Goal: Task Accomplishment & Management: Manage account settings

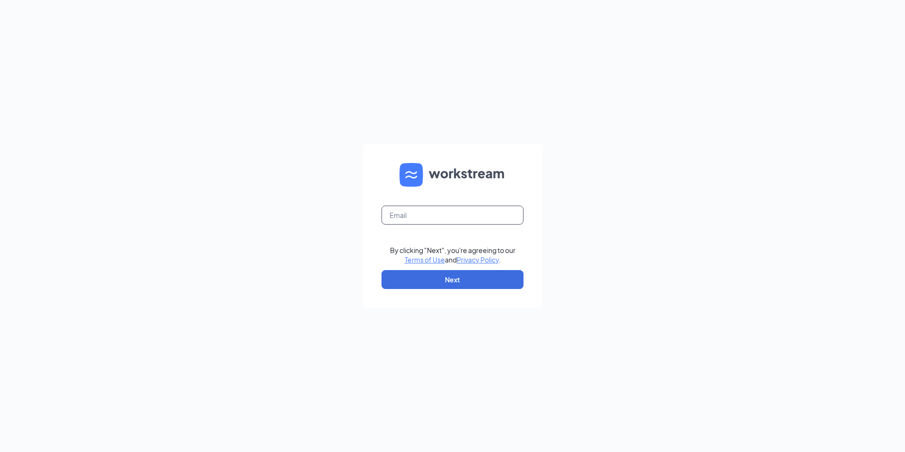
click at [424, 216] on input "text" at bounding box center [452, 214] width 142 height 19
type input "patricia@onewhirld.com"
click at [435, 274] on button "Next" at bounding box center [452, 279] width 142 height 19
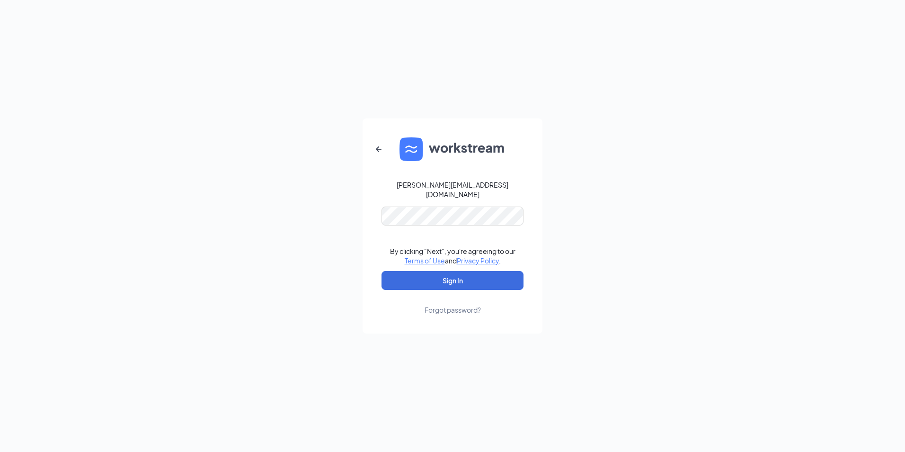
click at [415, 197] on form "patricia@onewhirld.com By clicking "Next", you're agreeing to our Terms of Use …" at bounding box center [453, 225] width 180 height 215
click at [416, 201] on form "patricia@onewhirld.com By clicking "Next", you're agreeing to our Terms of Use …" at bounding box center [453, 225] width 180 height 215
click at [420, 221] on form "patricia@onewhirld.com By clicking "Next", you're agreeing to our Terms of Use …" at bounding box center [453, 225] width 180 height 215
click at [381, 271] on button "Sign In" at bounding box center [452, 280] width 142 height 19
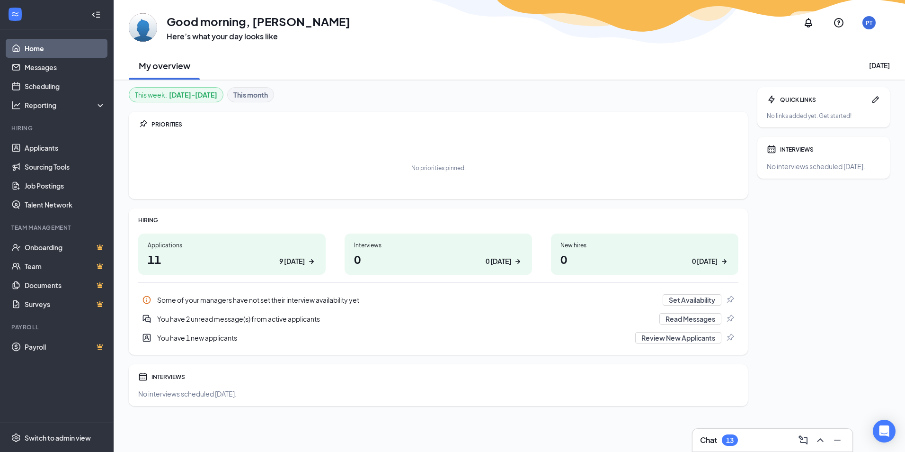
click at [244, 255] on h1 "11 9 today" at bounding box center [232, 259] width 168 height 16
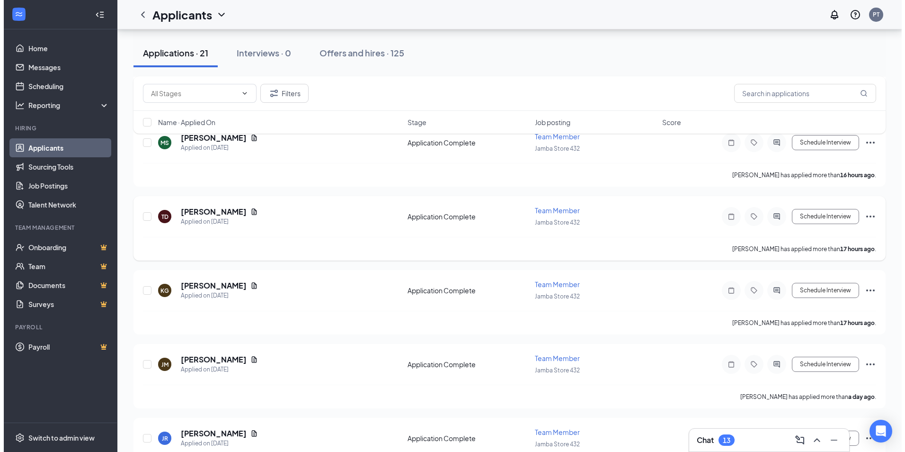
scroll to position [568, 0]
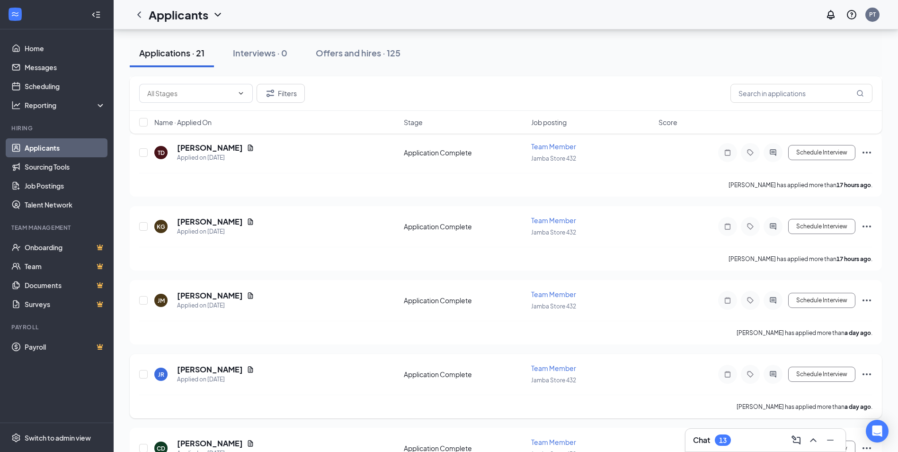
click at [255, 370] on div "JR [PERSON_NAME] Applied on [DATE]" at bounding box center [276, 374] width 244 height 20
click at [776, 443] on div "Chat 13" at bounding box center [765, 439] width 145 height 15
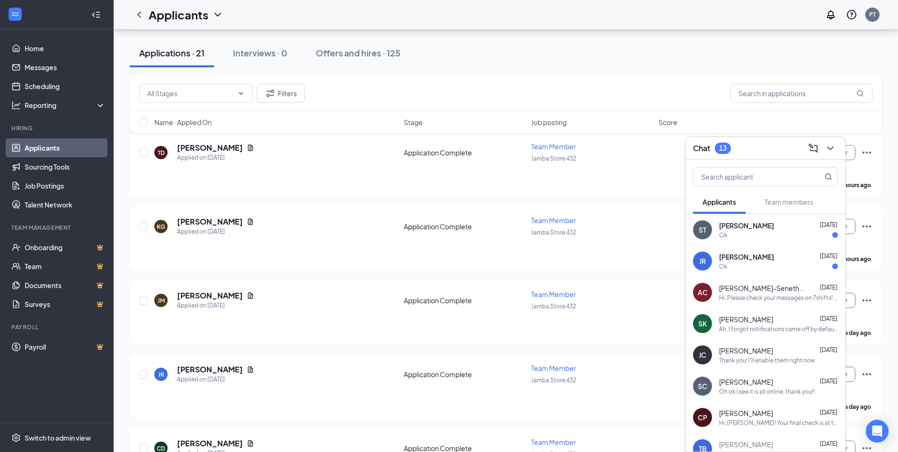
click at [771, 236] on div "Ok" at bounding box center [778, 235] width 119 height 8
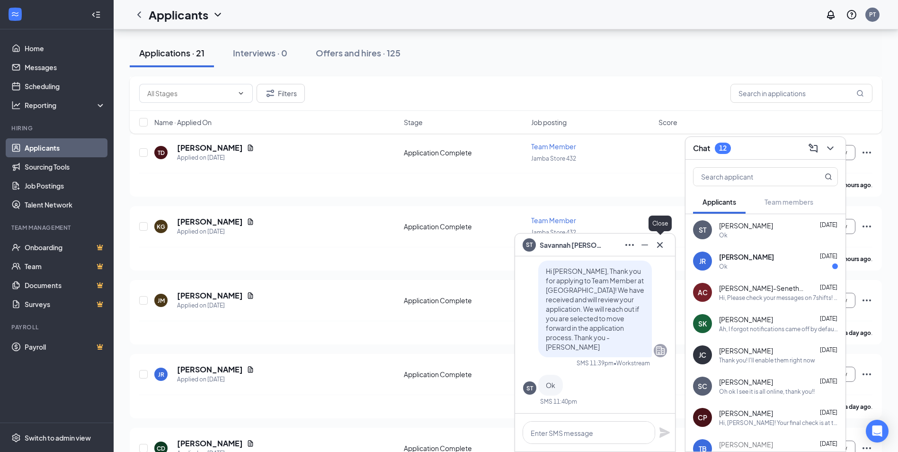
click at [659, 241] on icon "Cross" at bounding box center [659, 244] width 11 height 11
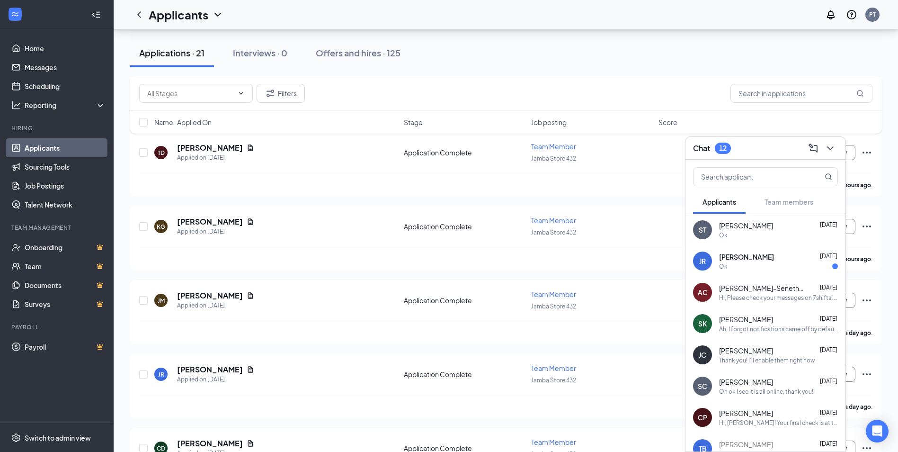
click at [734, 266] on div "Ok" at bounding box center [778, 266] width 119 height 8
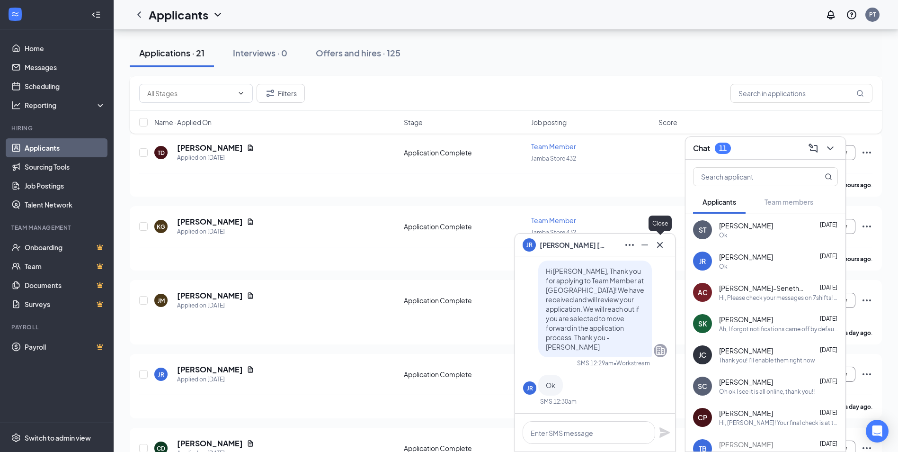
click at [663, 241] on icon "Cross" at bounding box center [659, 244] width 11 height 11
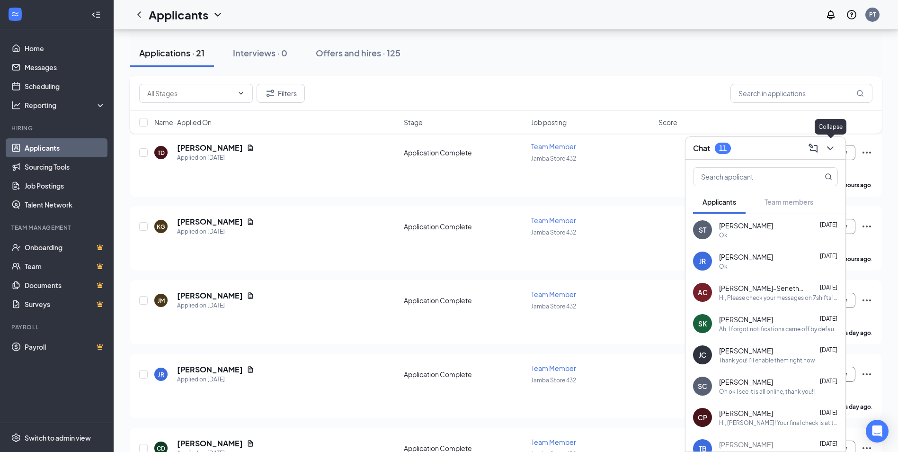
click at [832, 149] on icon "ChevronDown" at bounding box center [829, 147] width 11 height 11
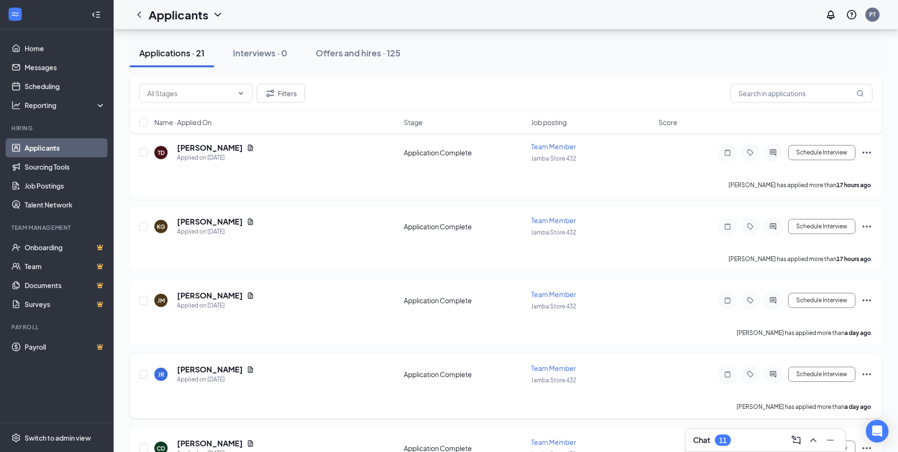
click at [197, 363] on div "JR [PERSON_NAME] Applied on [DATE] Application Complete Team Member Jamba Store…" at bounding box center [505, 378] width 733 height 31
click at [198, 371] on h5 "[PERSON_NAME]" at bounding box center [210, 369] width 66 height 10
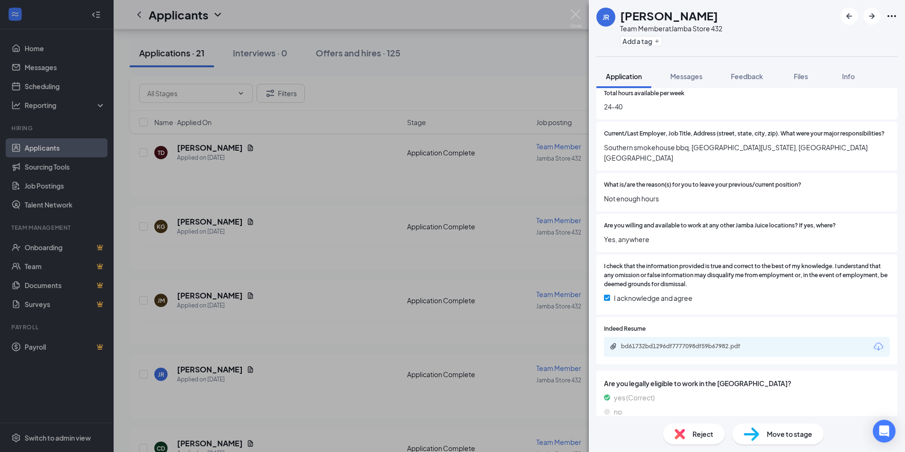
scroll to position [331, 0]
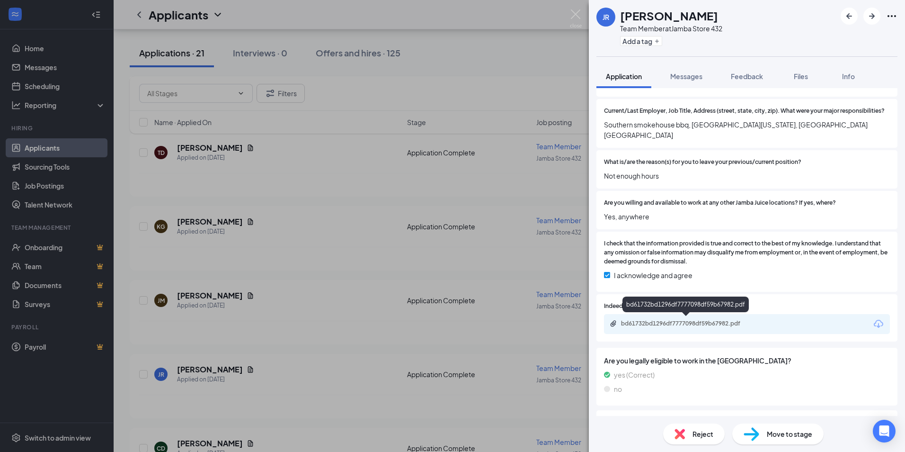
click at [671, 321] on div "bd61732bd1296df7777098df59b67982.pdf" at bounding box center [687, 323] width 133 height 8
click at [571, 16] on img at bounding box center [576, 18] width 12 height 18
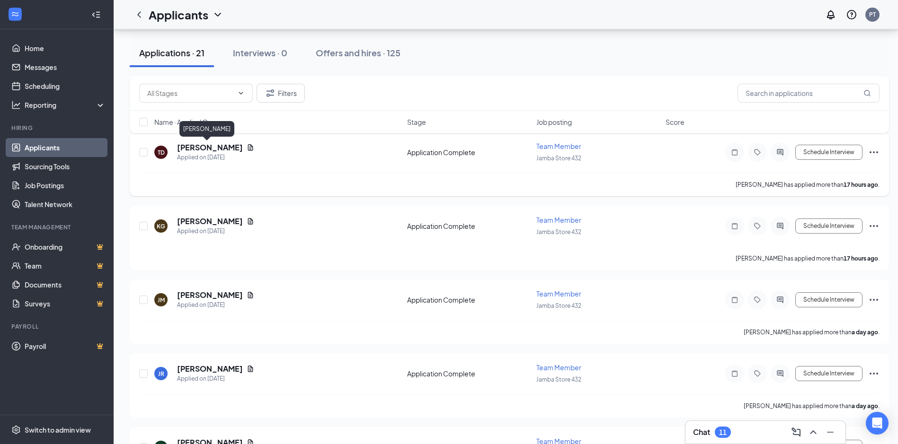
click at [186, 146] on h5 "[PERSON_NAME]" at bounding box center [210, 147] width 66 height 10
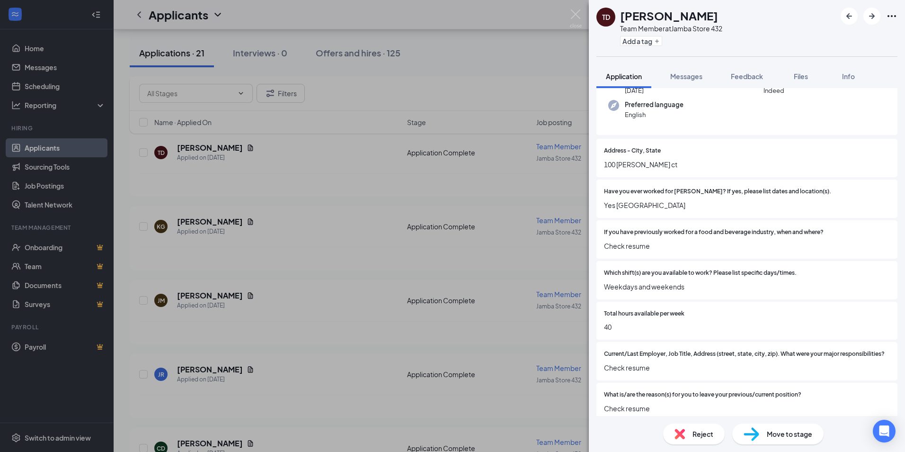
scroll to position [237, 0]
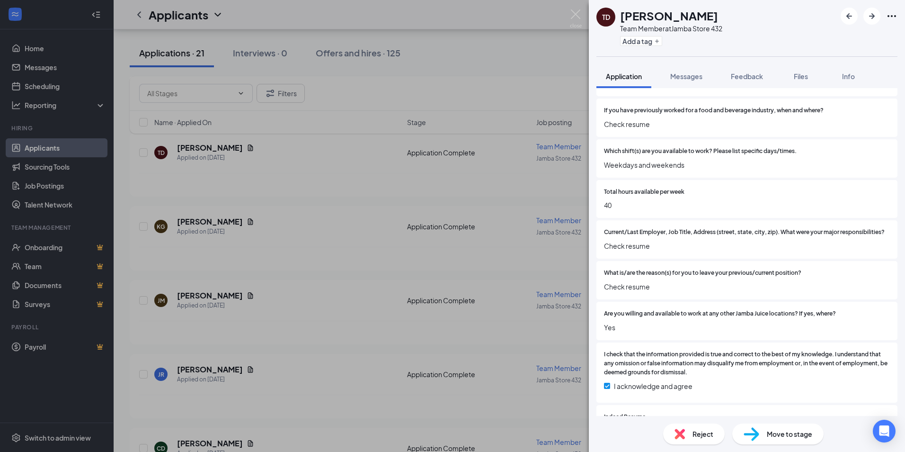
click at [678, 434] on img at bounding box center [679, 433] width 10 height 10
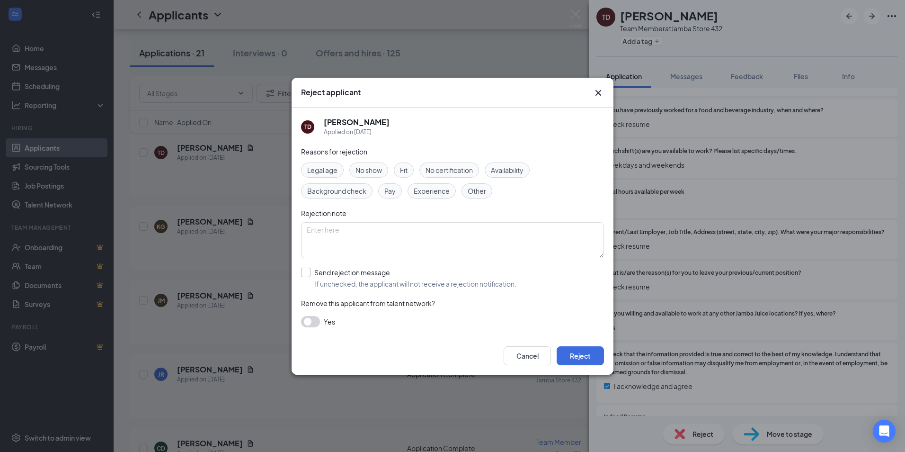
click at [302, 272] on input "Send rejection message If unchecked, the applicant will not receive a rejection…" at bounding box center [408, 277] width 215 height 21
checkbox input "true"
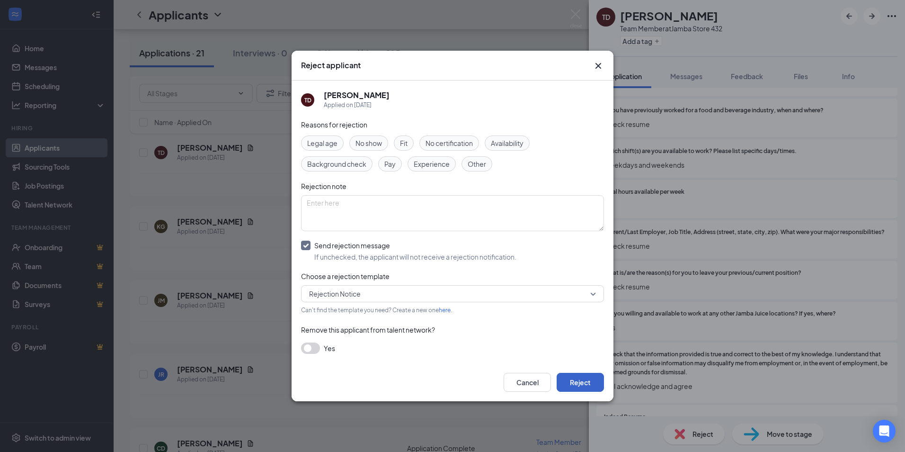
click at [580, 378] on button "Reject" at bounding box center [580, 381] width 47 height 19
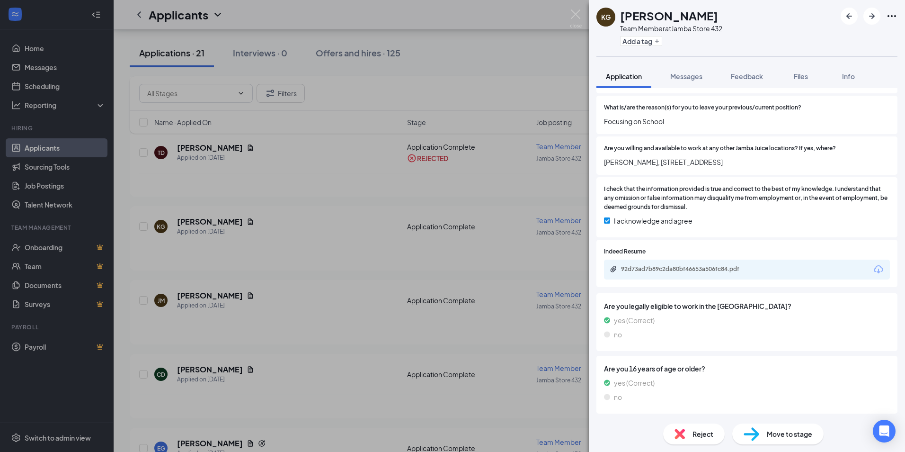
scroll to position [509, 0]
click at [685, 273] on div "92d73ad7b89c2da80bf46653a506fc84.pdf" at bounding box center [686, 269] width 153 height 9
click at [700, 432] on span "Reject" at bounding box center [702, 433] width 21 height 10
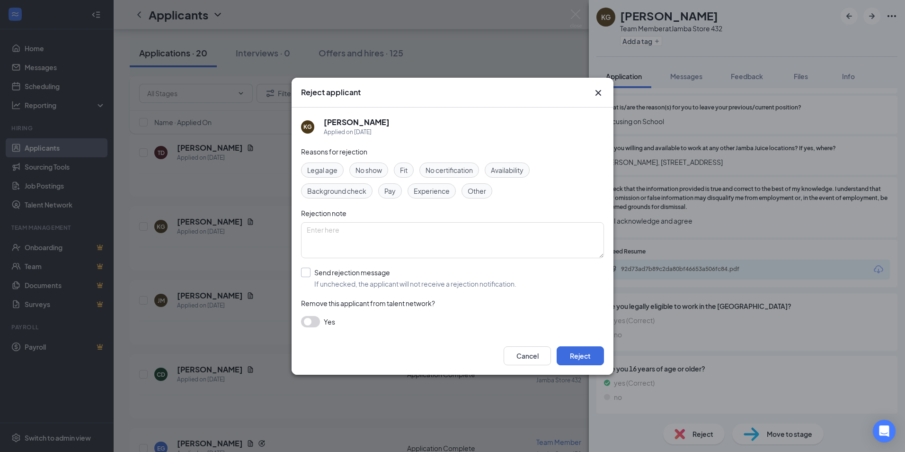
click at [304, 274] on input "Send rejection message If unchecked, the applicant will not receive a rejection…" at bounding box center [408, 277] width 215 height 21
checkbox input "true"
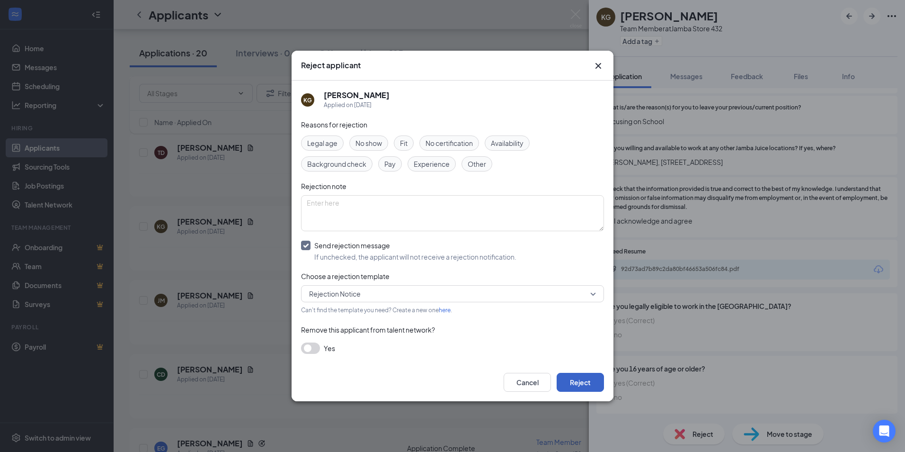
click at [577, 380] on button "Reject" at bounding box center [580, 381] width 47 height 19
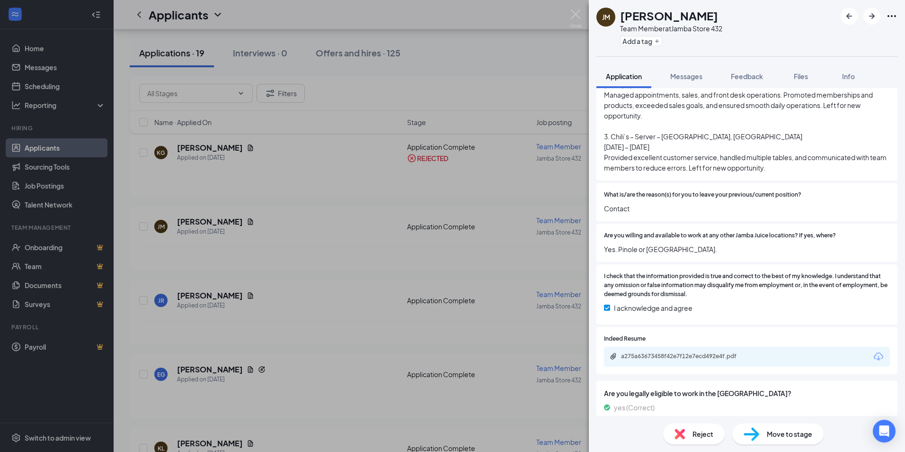
scroll to position [521, 0]
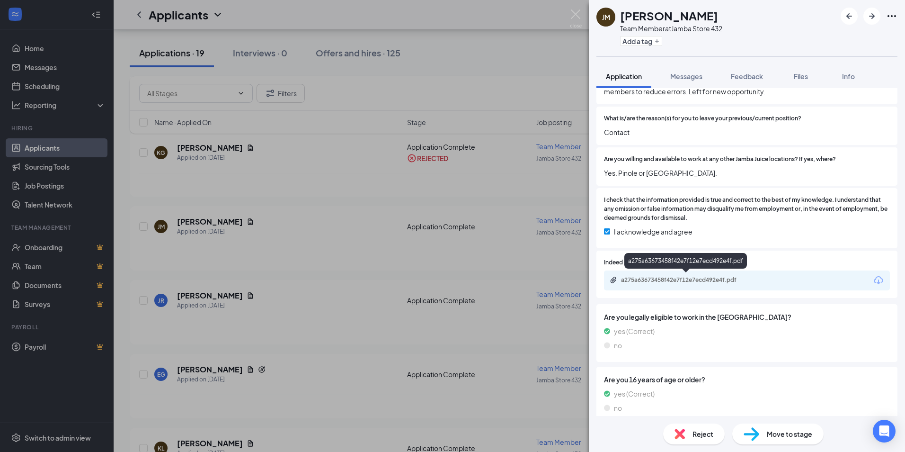
click at [668, 276] on div "a275a63673458f42e7f12e7ecd492e4f.pdf" at bounding box center [687, 280] width 133 height 8
click at [702, 428] on span "Reject" at bounding box center [702, 433] width 21 height 10
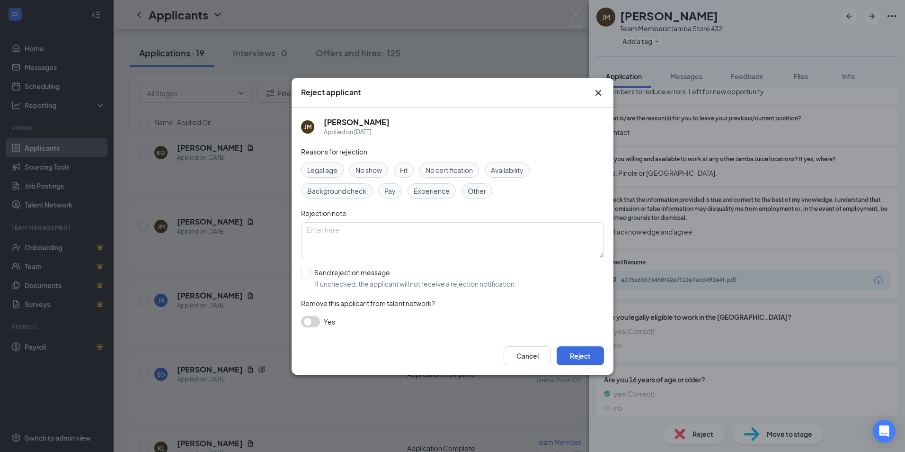
click at [300, 271] on div "[PERSON_NAME] [PERSON_NAME] Applied on [DATE] Reasons for rejection Legal age N…" at bounding box center [453, 221] width 322 height 229
click at [310, 270] on input "Send rejection message If unchecked, the applicant will not receive a rejection…" at bounding box center [408, 277] width 215 height 21
checkbox input "true"
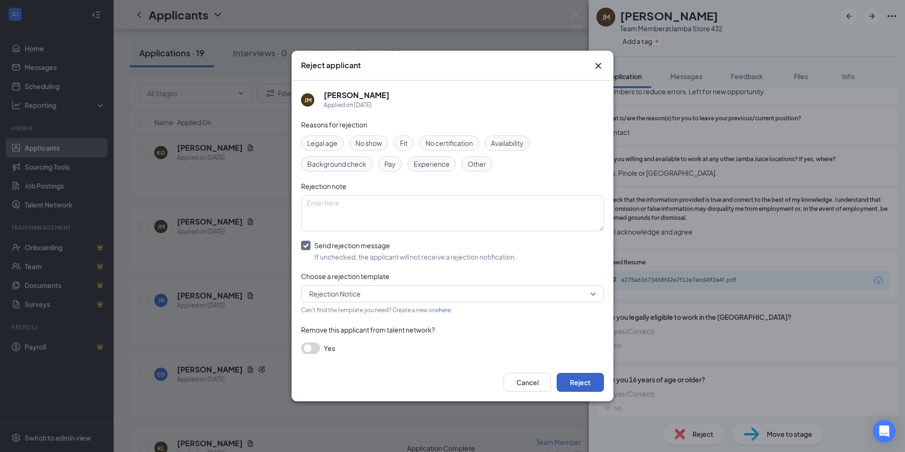
click at [590, 378] on button "Reject" at bounding box center [580, 381] width 47 height 19
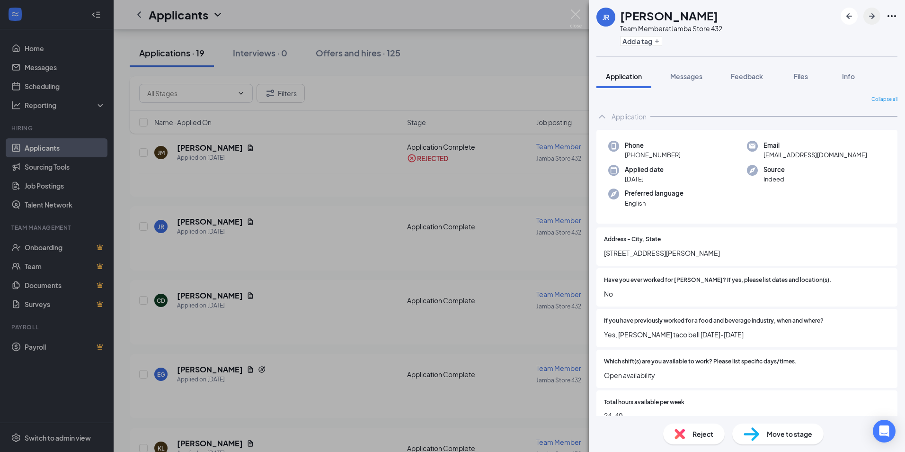
click at [868, 15] on icon "ArrowRight" at bounding box center [871, 15] width 11 height 11
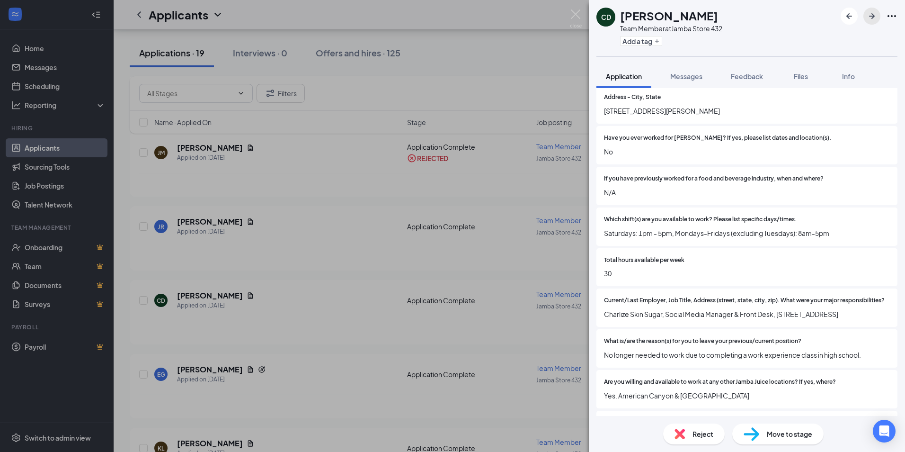
scroll to position [189, 0]
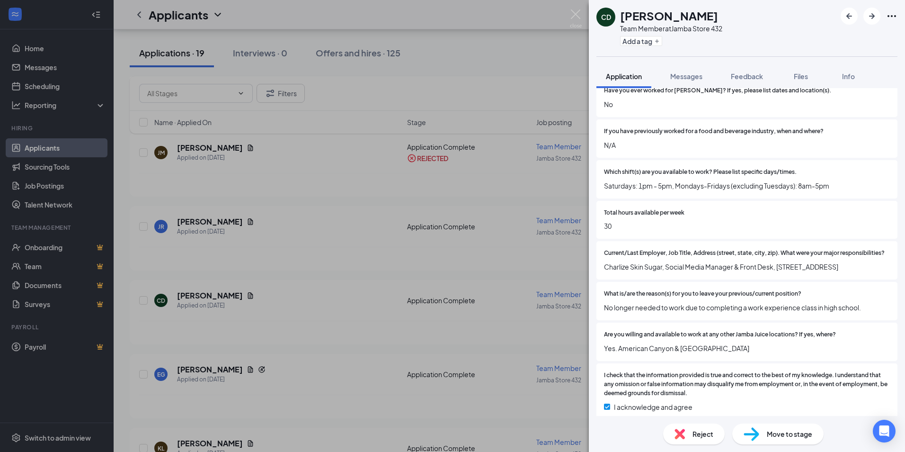
click at [699, 429] on span "Reject" at bounding box center [702, 433] width 21 height 10
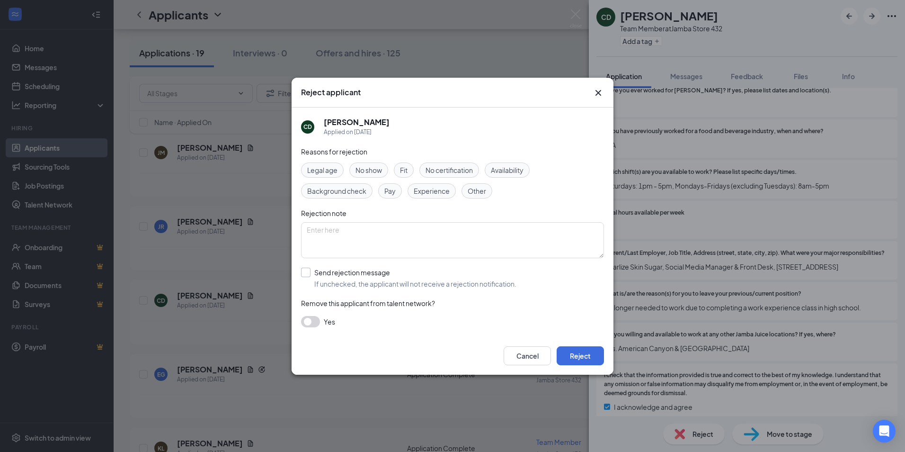
click at [304, 272] on input "Send rejection message If unchecked, the applicant will not receive a rejection…" at bounding box center [408, 277] width 215 height 21
checkbox input "true"
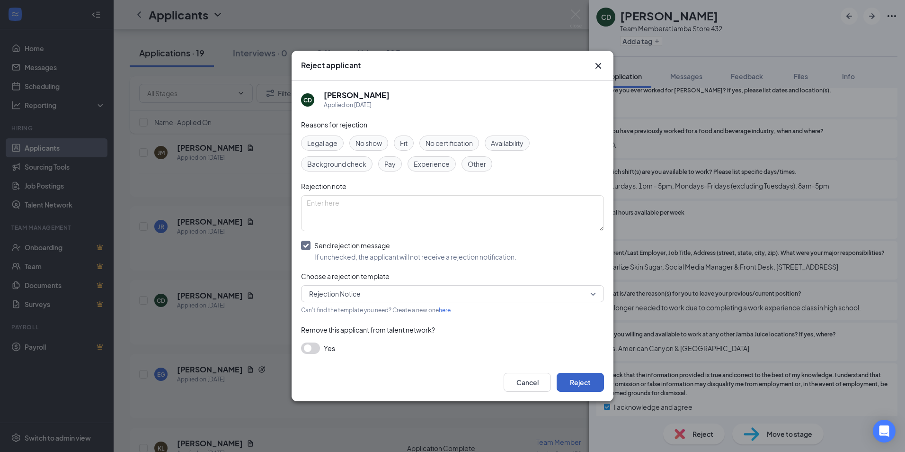
click at [580, 381] on button "Reject" at bounding box center [580, 381] width 47 height 19
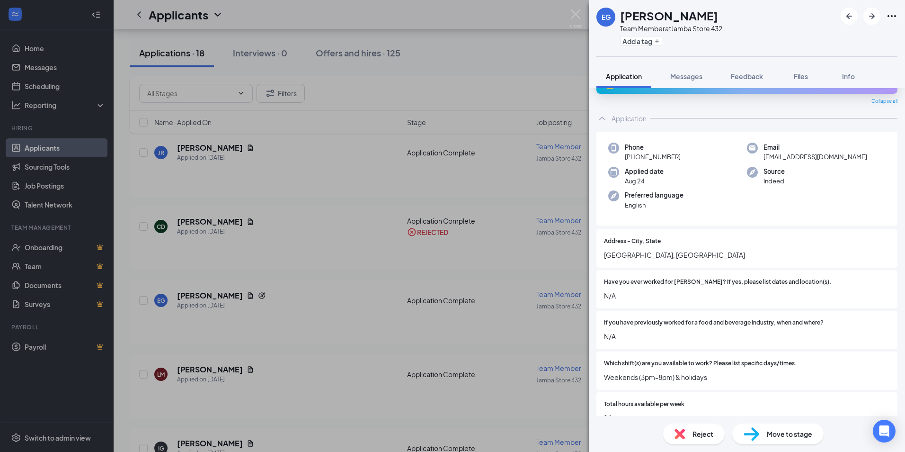
scroll to position [47, 0]
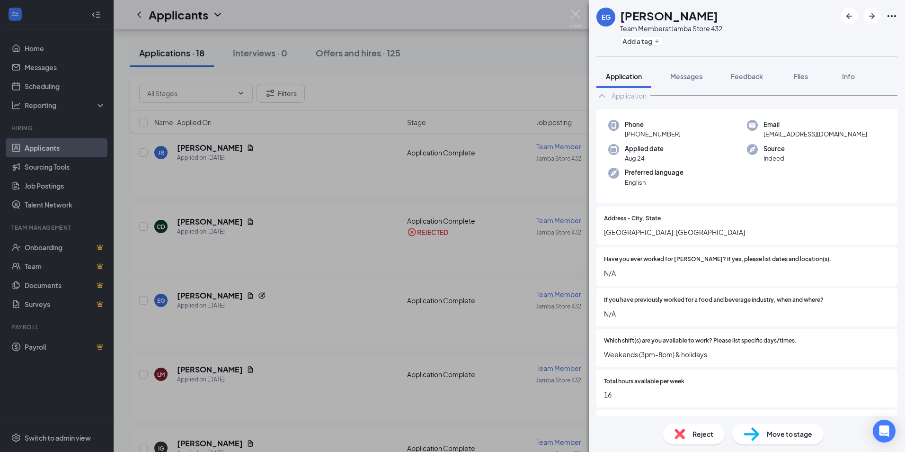
click at [687, 428] on div "Reject" at bounding box center [694, 433] width 62 height 21
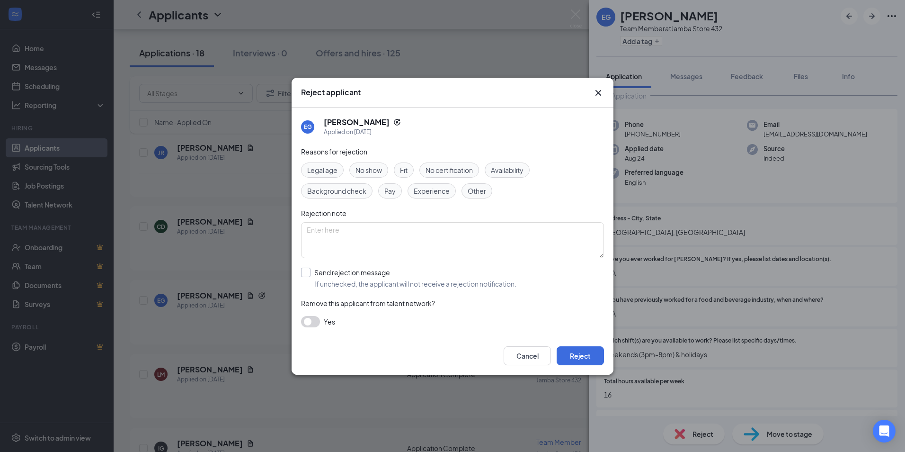
click at [306, 275] on input "Send rejection message If unchecked, the applicant will not receive a rejection…" at bounding box center [408, 277] width 215 height 21
checkbox input "true"
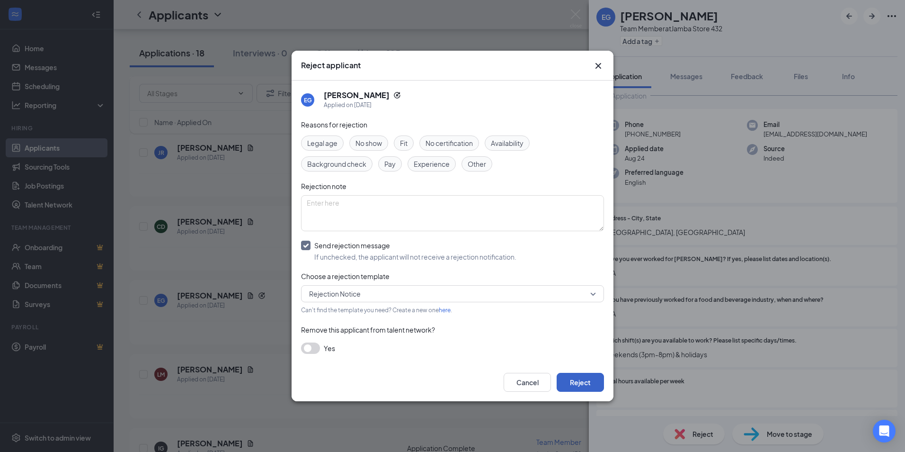
click at [593, 384] on button "Reject" at bounding box center [580, 381] width 47 height 19
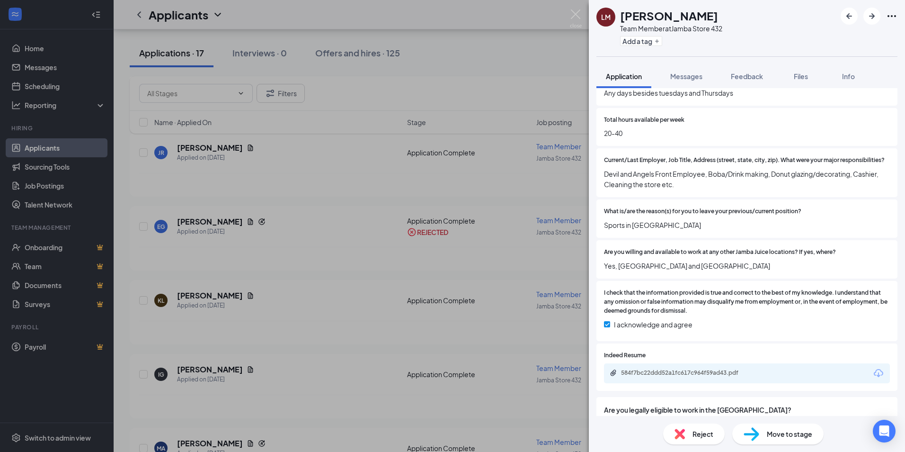
scroll to position [331, 0]
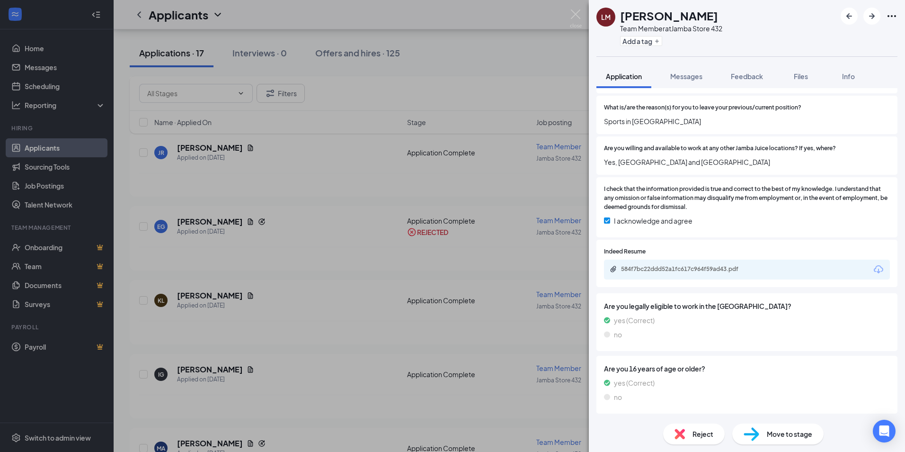
click at [700, 439] on div "Reject" at bounding box center [694, 433] width 62 height 21
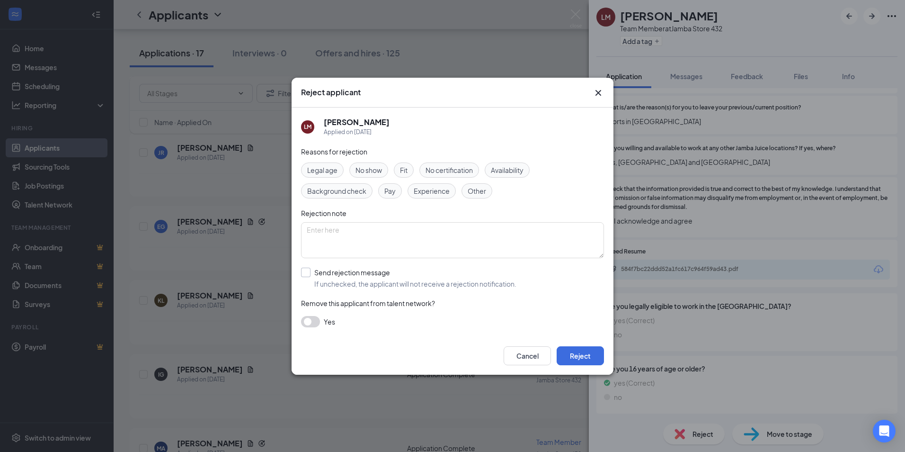
click at [309, 279] on input "Send rejection message If unchecked, the applicant will not receive a rejection…" at bounding box center [408, 277] width 215 height 21
checkbox input "true"
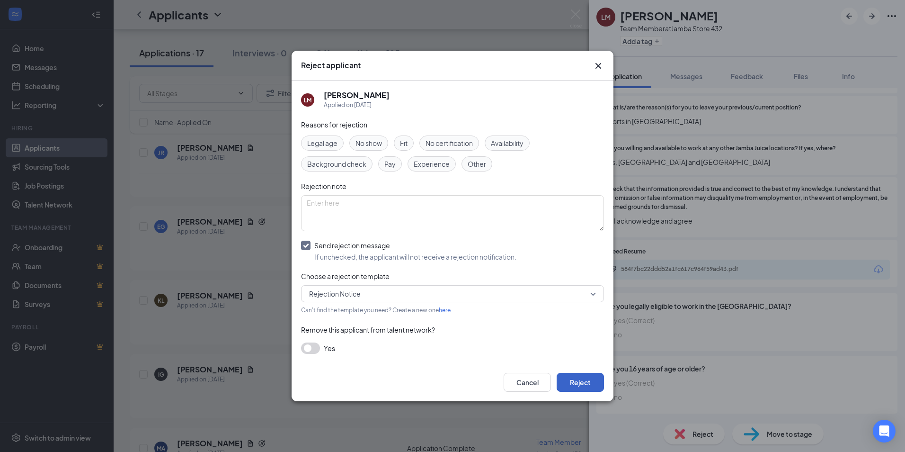
click at [588, 381] on button "Reject" at bounding box center [580, 381] width 47 height 19
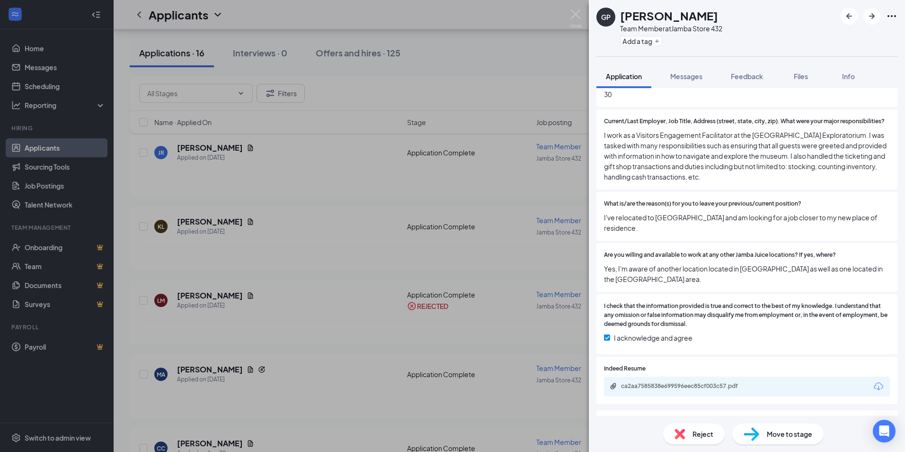
scroll to position [379, 0]
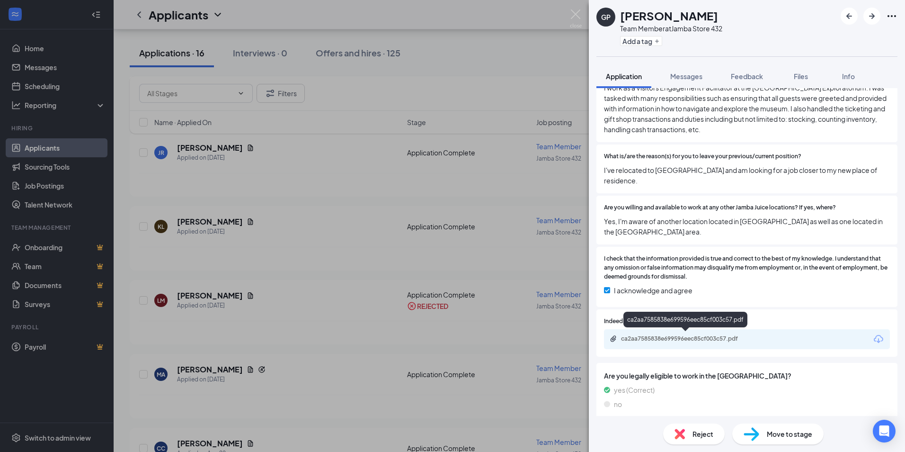
click at [745, 335] on div "ca2aa7585838e699596eec85cf003c57.pdf" at bounding box center [687, 339] width 133 height 8
click at [872, 15] on icon "ArrowRight" at bounding box center [872, 16] width 6 height 6
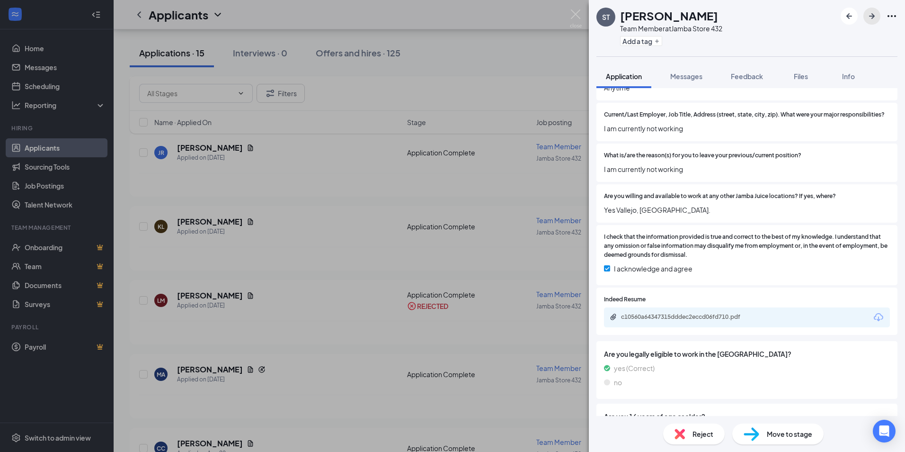
scroll to position [331, 0]
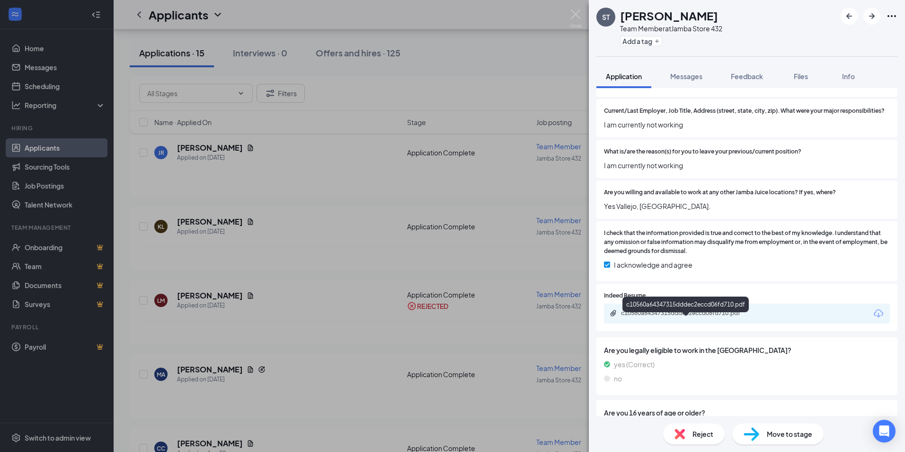
click at [691, 317] on div "c10560a64347315dddec2eccd06fd710.pdf" at bounding box center [687, 313] width 133 height 8
click at [693, 428] on div "Reject" at bounding box center [694, 433] width 62 height 21
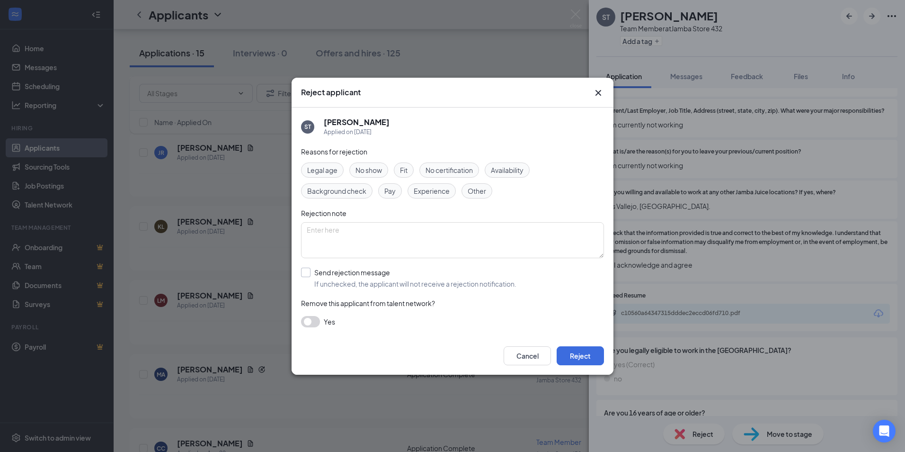
click at [301, 274] on input "Send rejection message If unchecked, the applicant will not receive a rejection…" at bounding box center [408, 277] width 215 height 21
checkbox input "true"
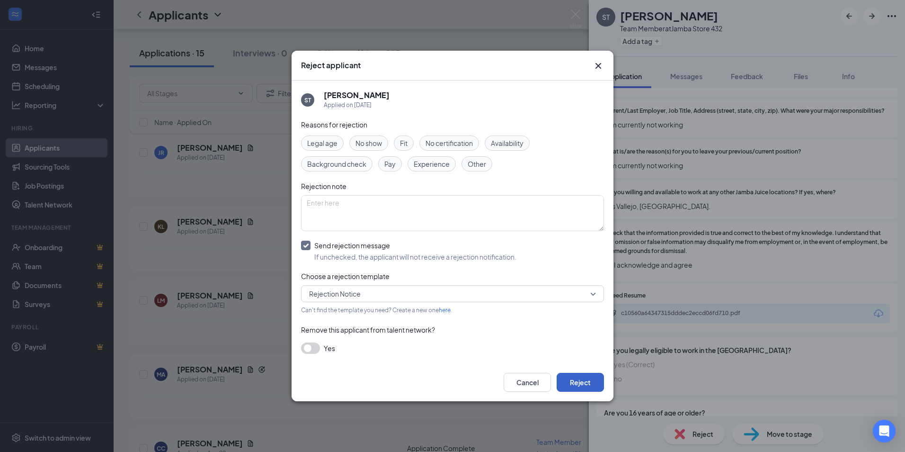
click at [567, 383] on button "Reject" at bounding box center [580, 381] width 47 height 19
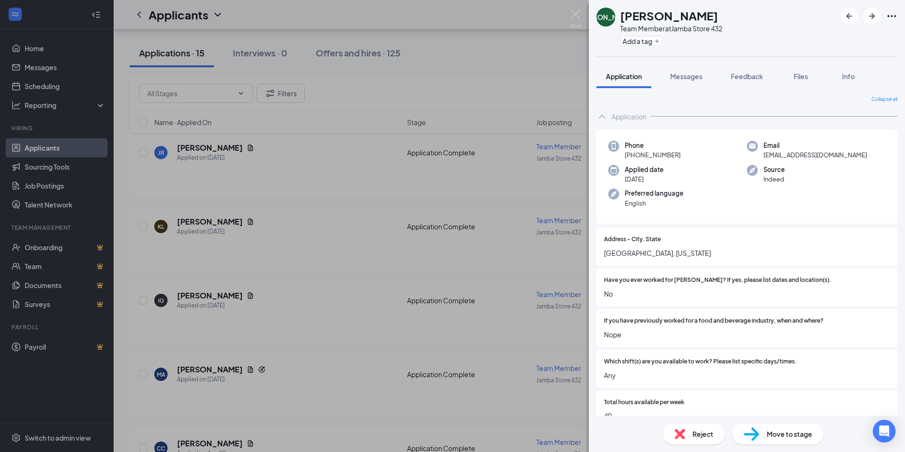
click at [685, 431] on div "Reject" at bounding box center [694, 433] width 62 height 21
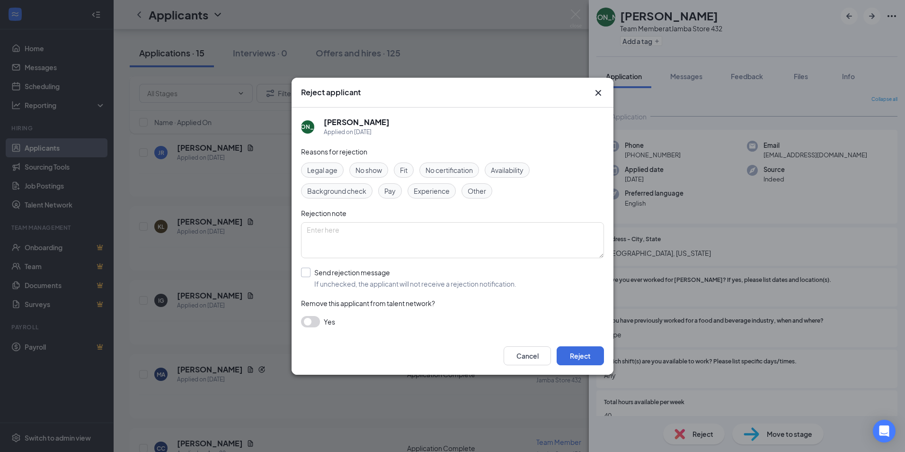
click at [309, 274] on input "Send rejection message If unchecked, the applicant will not receive a rejection…" at bounding box center [408, 277] width 215 height 21
checkbox input "true"
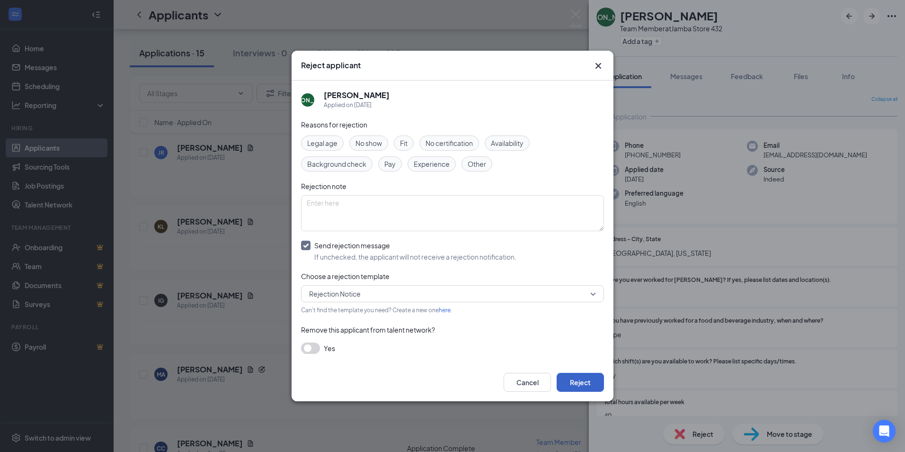
click at [568, 384] on button "Reject" at bounding box center [580, 381] width 47 height 19
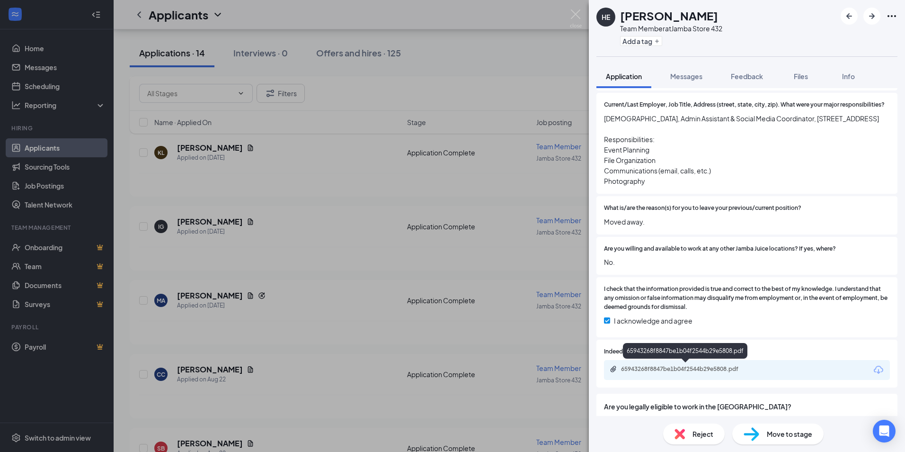
scroll to position [426, 0]
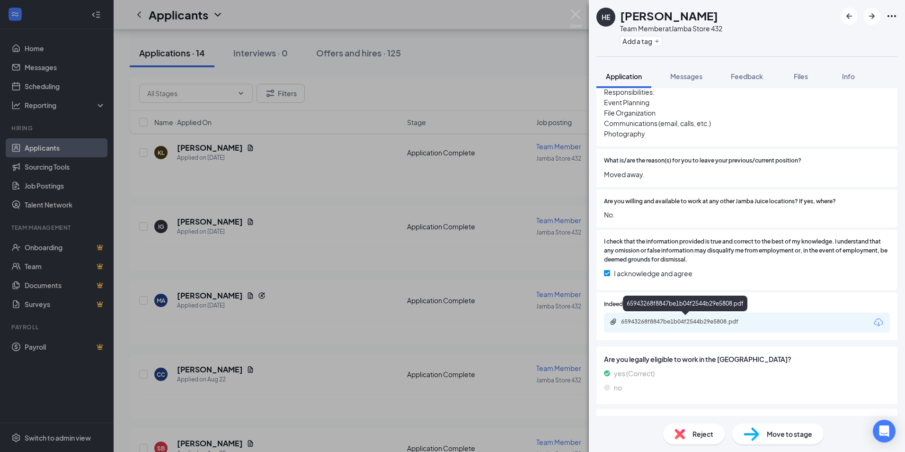
click at [706, 321] on div "65943268f8847be1b04f2544b29e5808.pdf" at bounding box center [687, 322] width 133 height 8
click at [872, 19] on icon "ArrowRight" at bounding box center [871, 15] width 11 height 11
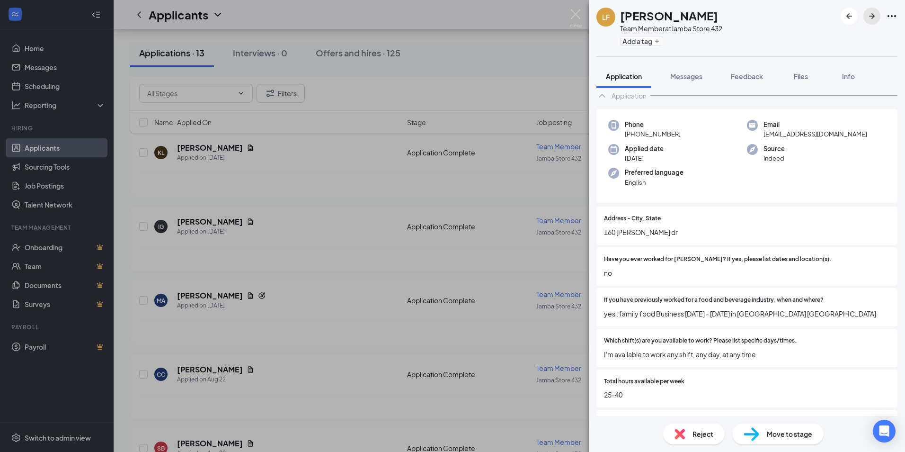
scroll to position [95, 0]
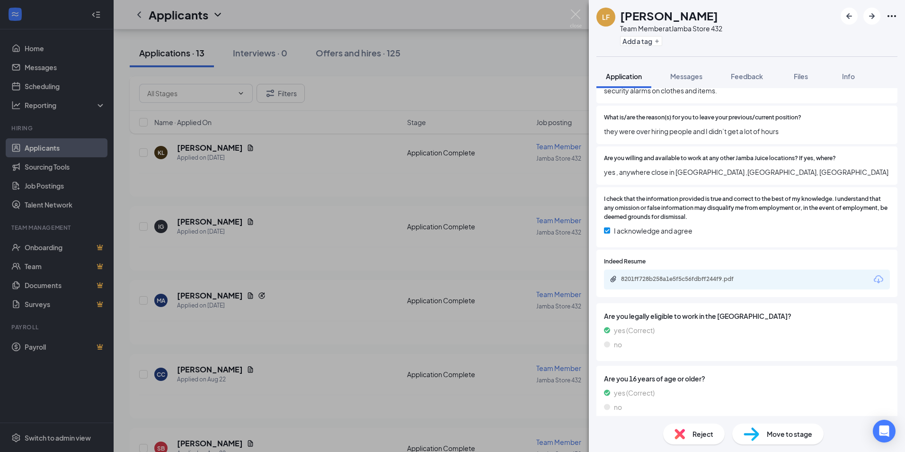
scroll to position [426, 0]
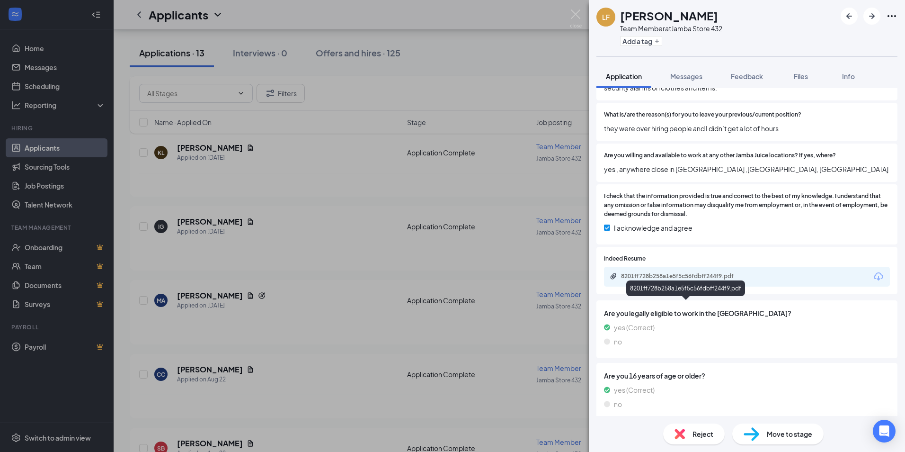
click at [670, 280] on div "8201ff728b258a1e5f5c56fdbff244f9.pdf" at bounding box center [687, 276] width 133 height 8
click at [689, 438] on div "Reject" at bounding box center [694, 433] width 62 height 21
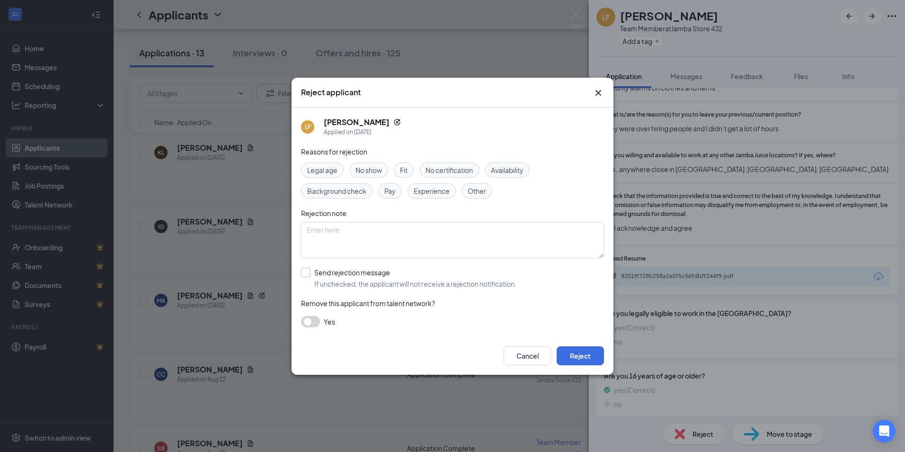
click at [309, 271] on input "Send rejection message If unchecked, the applicant will not receive a rejection…" at bounding box center [408, 277] width 215 height 21
checkbox input "true"
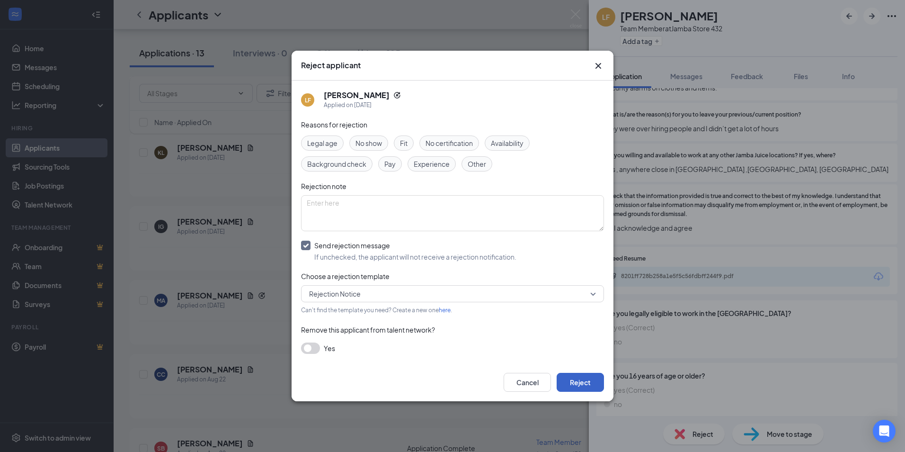
click at [588, 381] on button "Reject" at bounding box center [580, 381] width 47 height 19
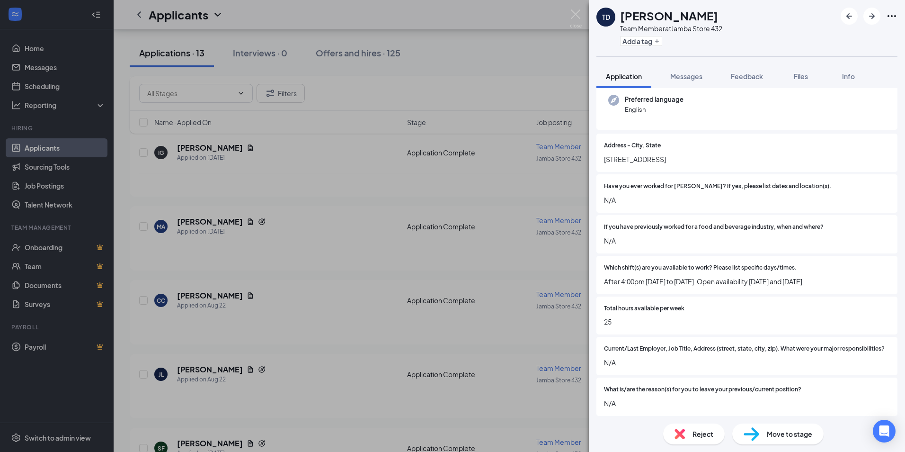
scroll to position [95, 0]
click at [695, 433] on span "Reject" at bounding box center [702, 433] width 21 height 10
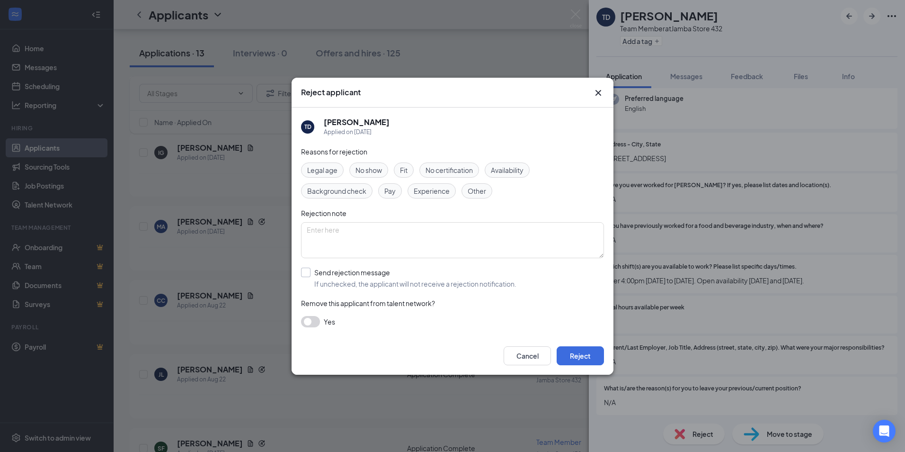
click at [309, 271] on input "Send rejection message If unchecked, the applicant will not receive a rejection…" at bounding box center [408, 277] width 215 height 21
checkbox input "true"
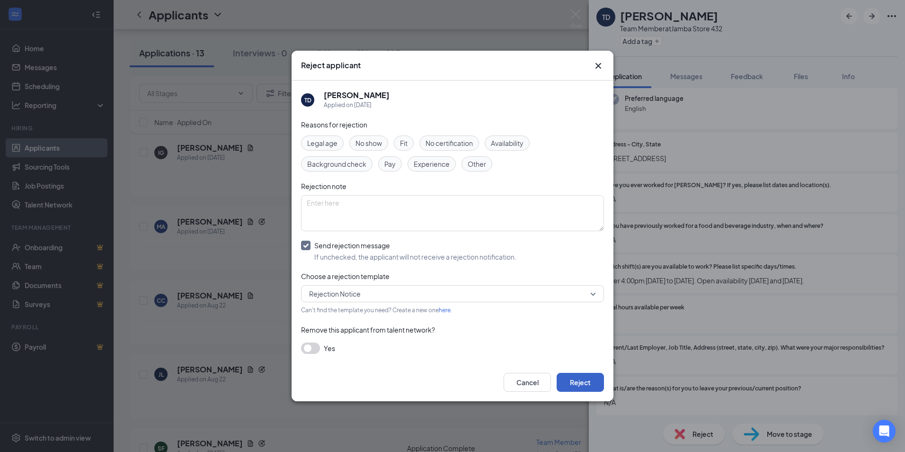
click at [561, 382] on button "Reject" at bounding box center [580, 381] width 47 height 19
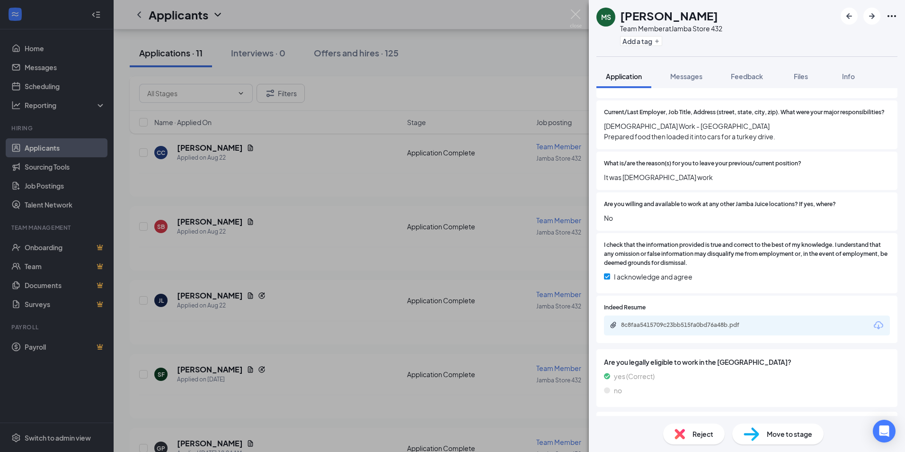
scroll to position [331, 0]
click at [683, 430] on img at bounding box center [679, 433] width 10 height 10
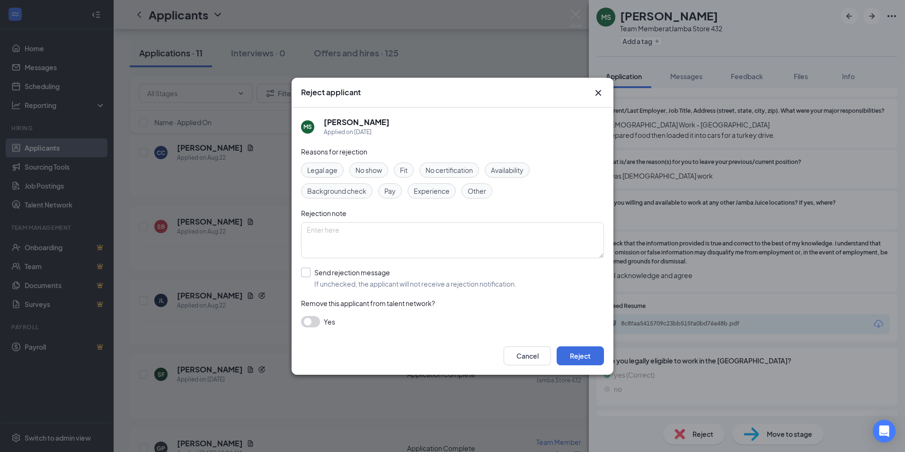
click at [313, 274] on input "Send rejection message If unchecked, the applicant will not receive a rejection…" at bounding box center [408, 277] width 215 height 21
checkbox input "true"
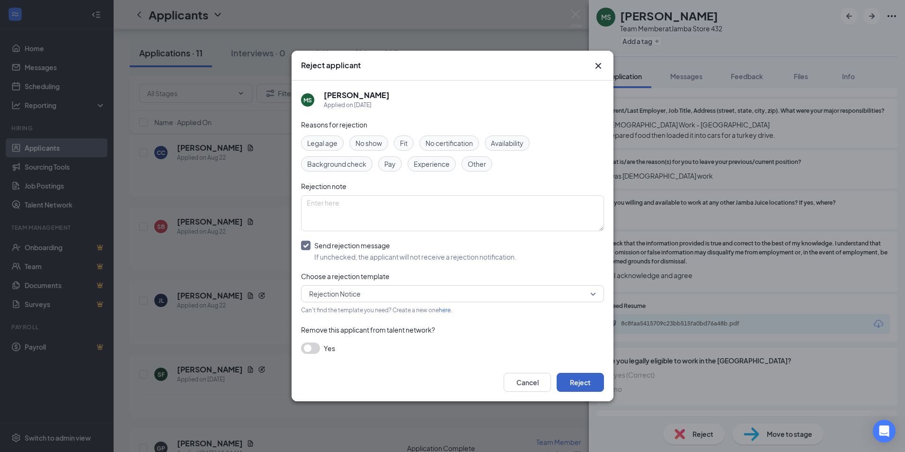
click at [584, 380] on button "Reject" at bounding box center [580, 381] width 47 height 19
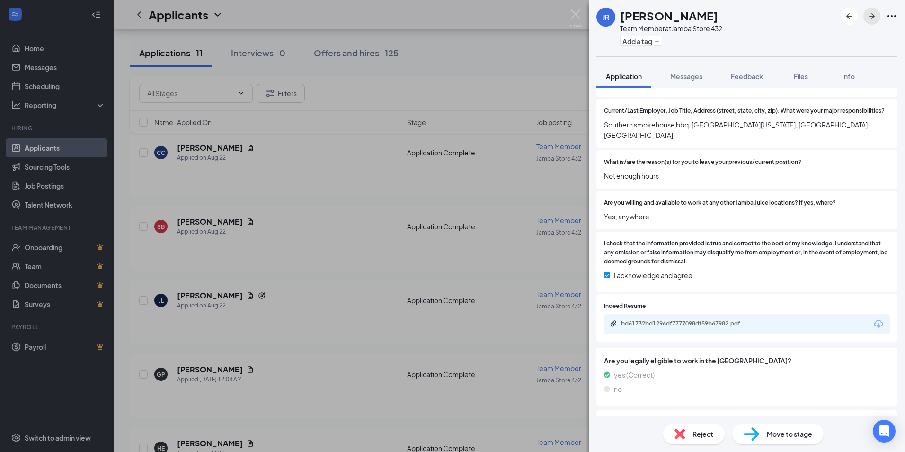
click at [870, 18] on icon "ArrowRight" at bounding box center [871, 15] width 11 height 11
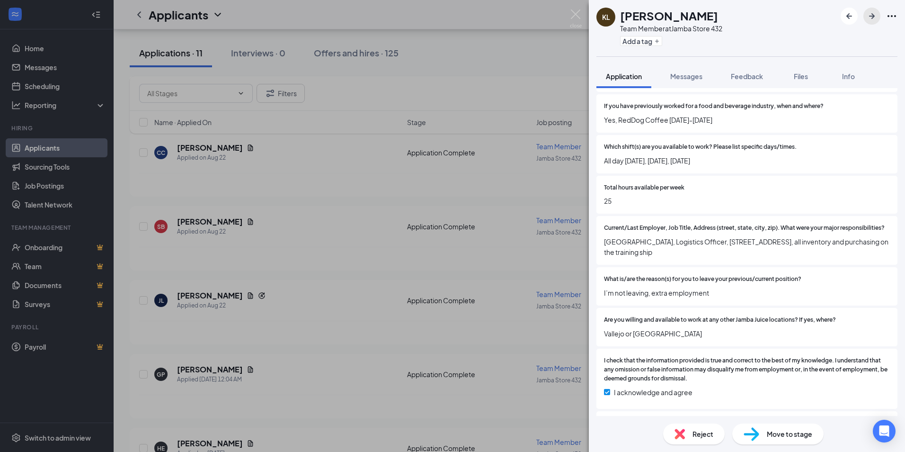
scroll to position [237, 0]
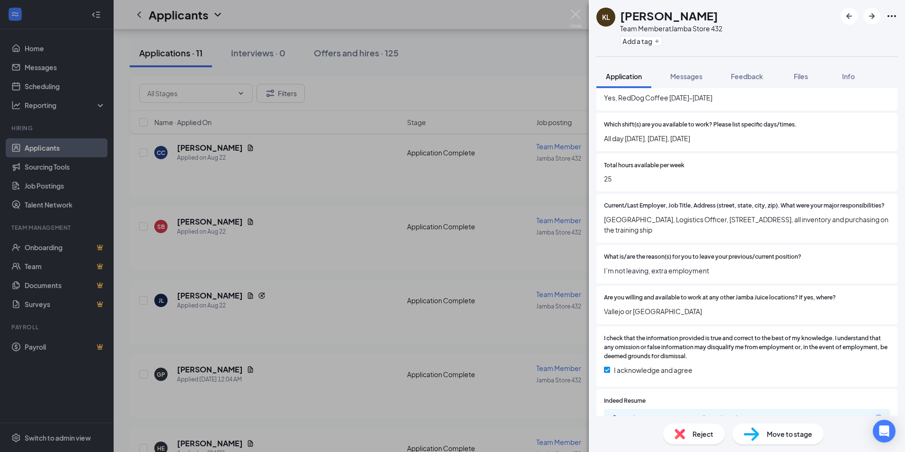
click at [704, 434] on span "Reject" at bounding box center [702, 433] width 21 height 10
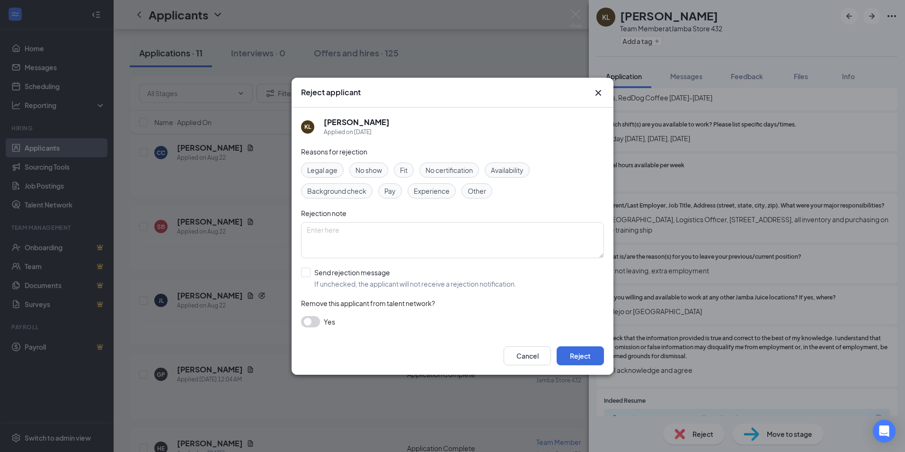
click at [300, 273] on div "KL KAITLYN LIPKA Applied on Aug 24 Reasons for rejection Legal age No show Fit …" at bounding box center [453, 221] width 322 height 229
click at [310, 273] on input "Send rejection message If unchecked, the applicant will not receive a rejection…" at bounding box center [408, 277] width 215 height 21
checkbox input "true"
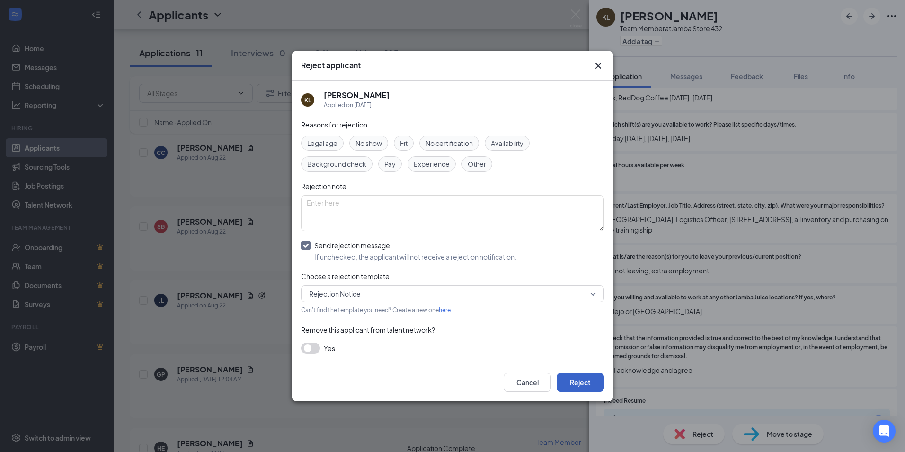
click at [571, 381] on button "Reject" at bounding box center [580, 381] width 47 height 19
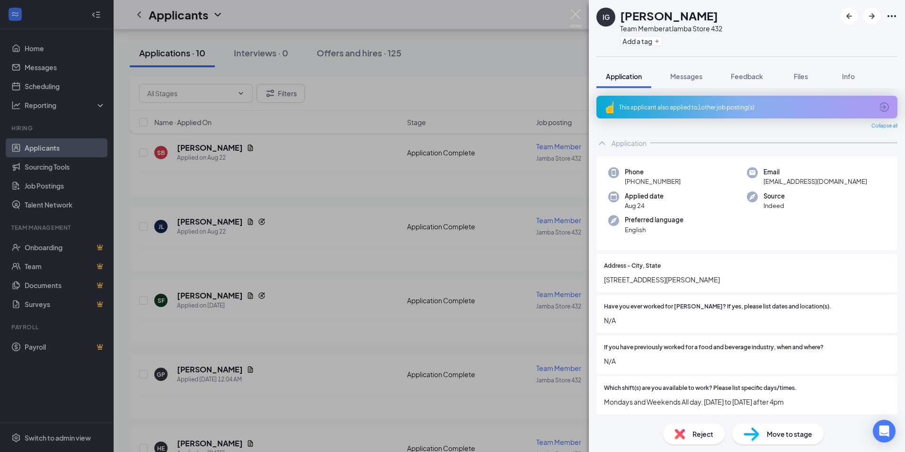
scroll to position [47, 0]
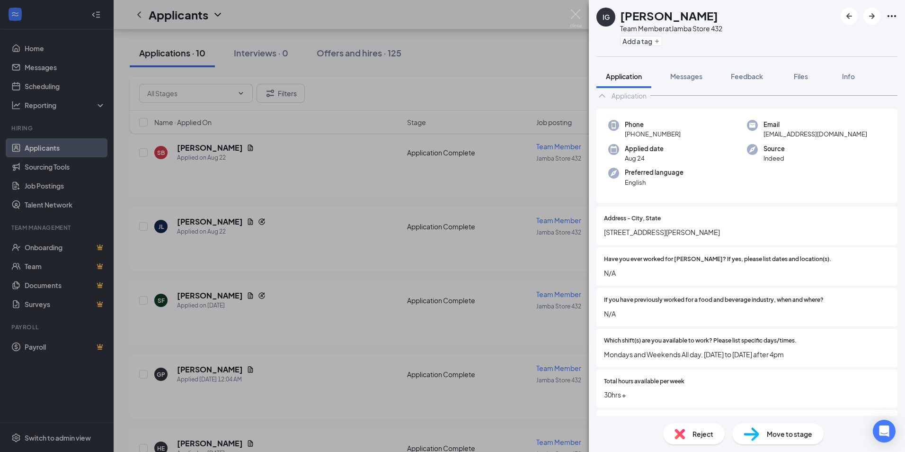
click at [696, 433] on span "Reject" at bounding box center [702, 433] width 21 height 10
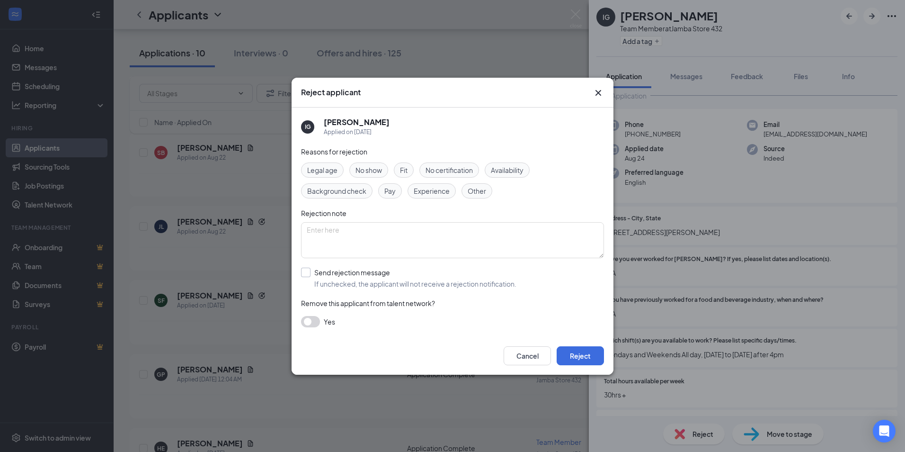
click at [309, 275] on input "Send rejection message If unchecked, the applicant will not receive a rejection…" at bounding box center [408, 277] width 215 height 21
checkbox input "true"
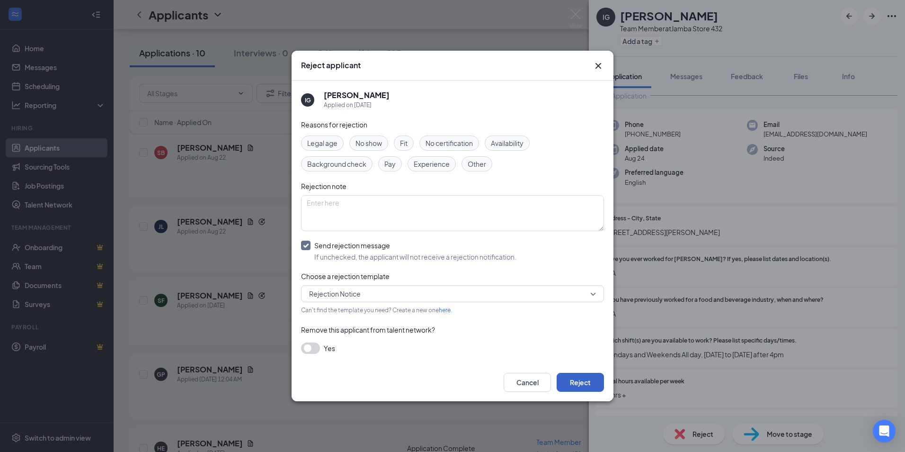
click at [588, 380] on button "Reject" at bounding box center [580, 381] width 47 height 19
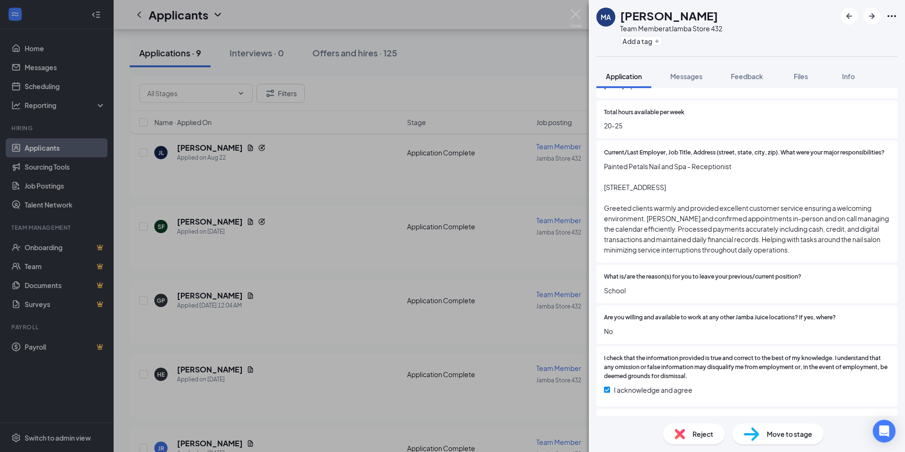
scroll to position [473, 0]
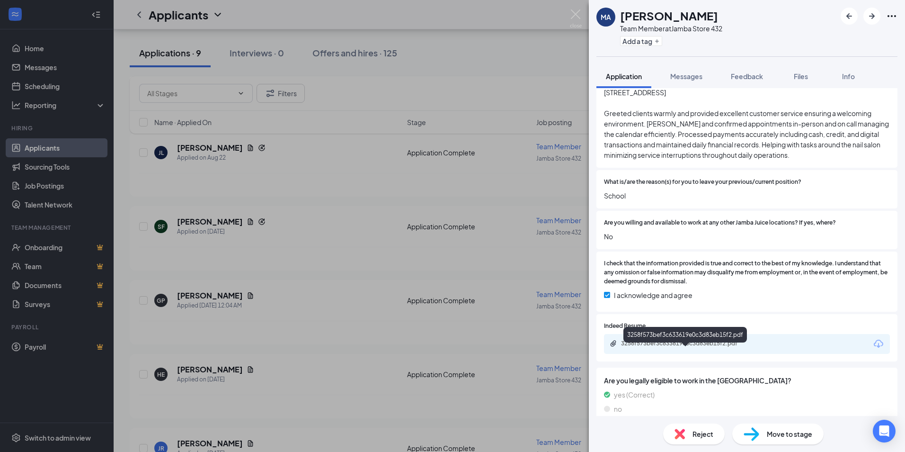
click at [722, 347] on div "3258f573bef3c633619e0c3d83eb15f2.pdf" at bounding box center [687, 343] width 133 height 8
click at [868, 15] on icon "ArrowRight" at bounding box center [871, 15] width 11 height 11
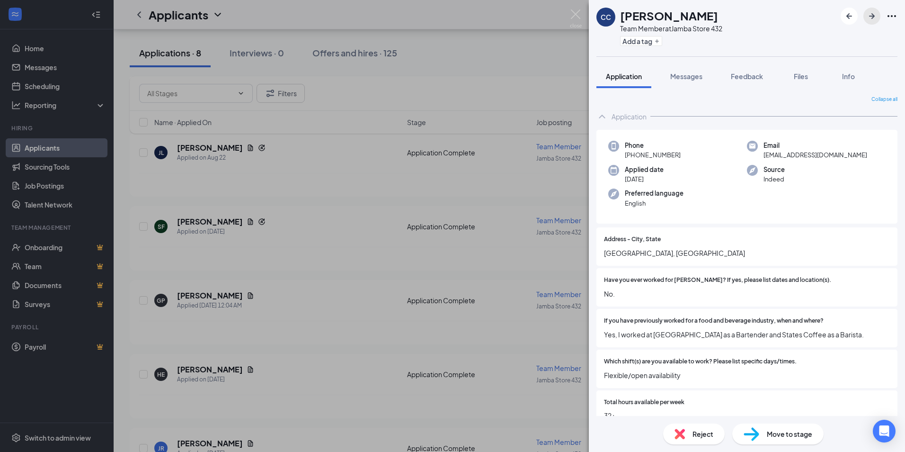
click at [871, 18] on icon "ArrowRight" at bounding box center [871, 15] width 11 height 11
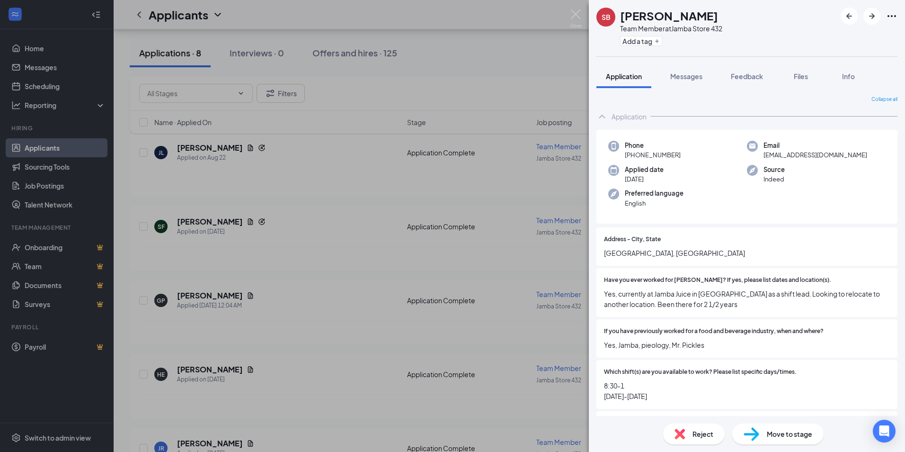
drag, startPoint x: 455, startPoint y: 59, endPoint x: 462, endPoint y: 53, distance: 8.8
click at [455, 58] on div "SB Sarah Blackburn Team Member at Jamba Store 432 Add a tag Application Message…" at bounding box center [452, 226] width 905 height 452
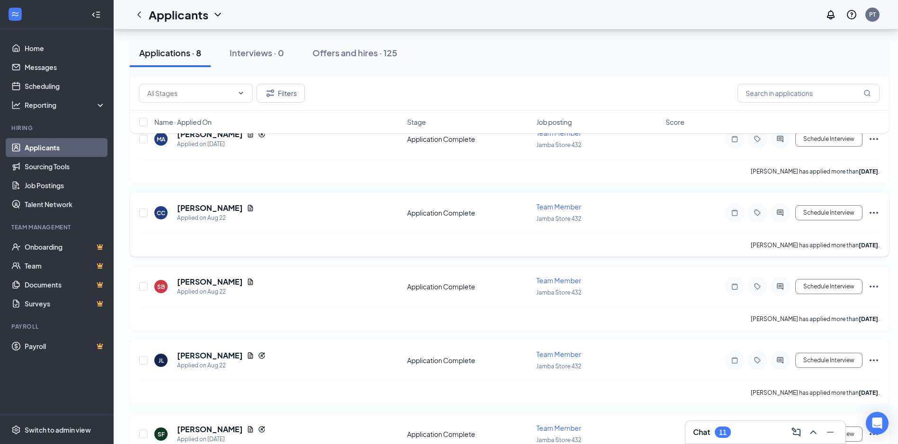
scroll to position [1513, 0]
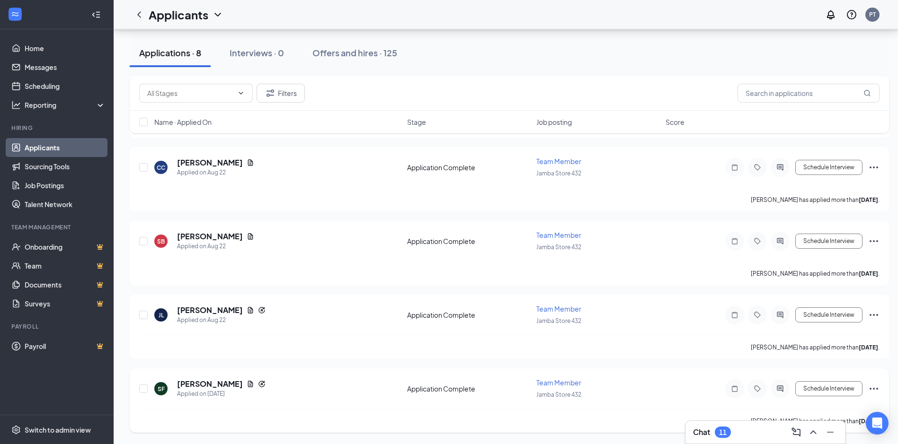
click at [876, 387] on icon "Ellipses" at bounding box center [873, 388] width 11 height 11
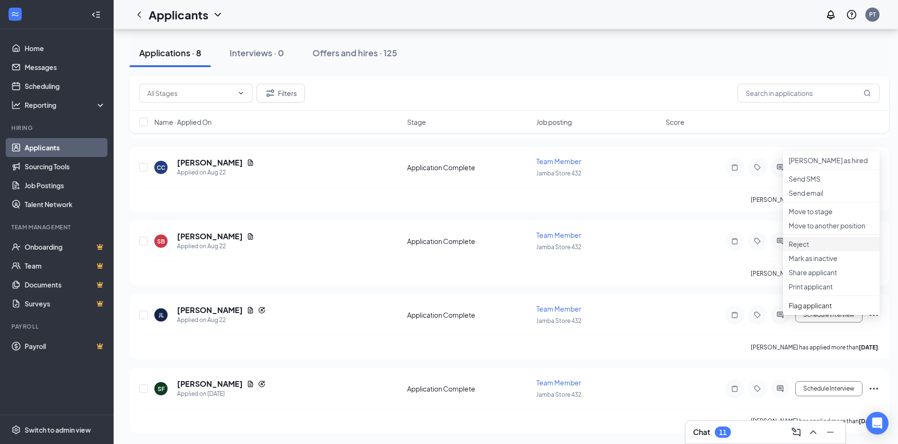
click at [806, 249] on p "Reject" at bounding box center [830, 243] width 85 height 9
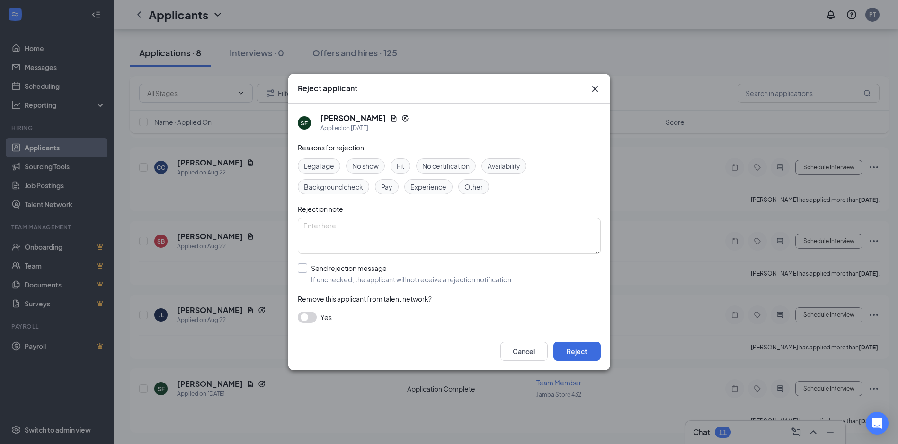
click at [305, 273] on input "Send rejection message If unchecked, the applicant will not receive a rejection…" at bounding box center [405, 274] width 215 height 21
checkbox input "true"
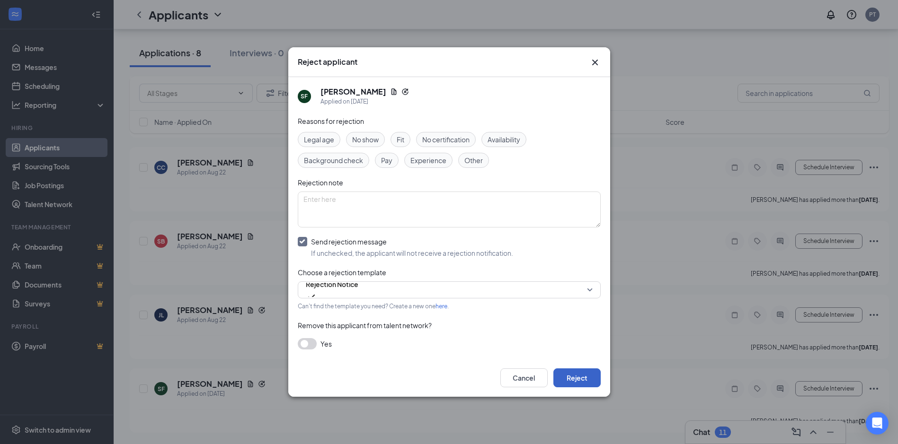
click at [586, 381] on button "Reject" at bounding box center [576, 378] width 47 height 19
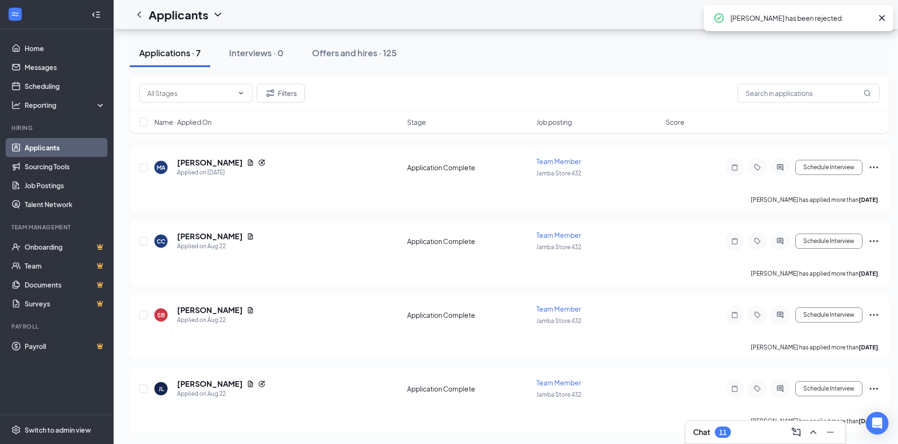
scroll to position [1291, 0]
click at [833, 315] on button "Schedule Interview" at bounding box center [828, 315] width 67 height 15
